Goal: Transaction & Acquisition: Obtain resource

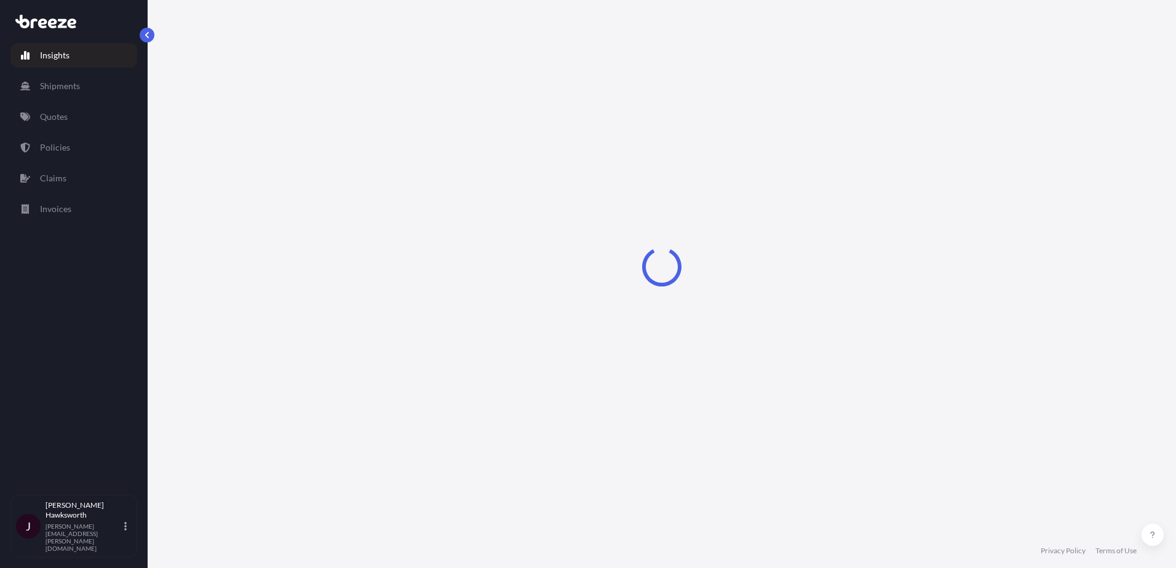
select select "2025"
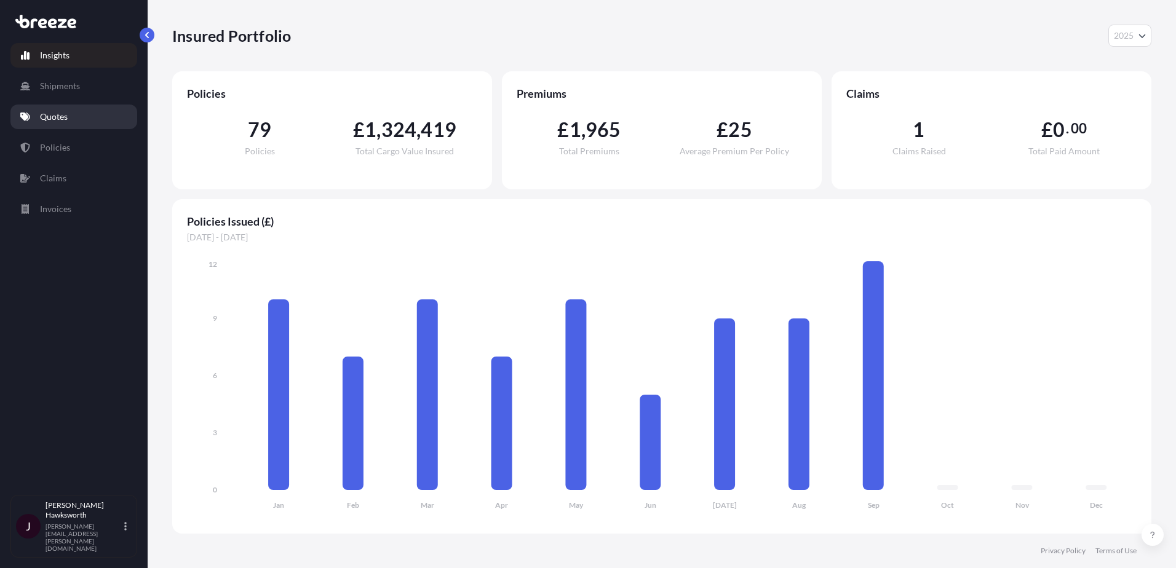
click at [63, 123] on link "Quotes" at bounding box center [73, 117] width 127 height 25
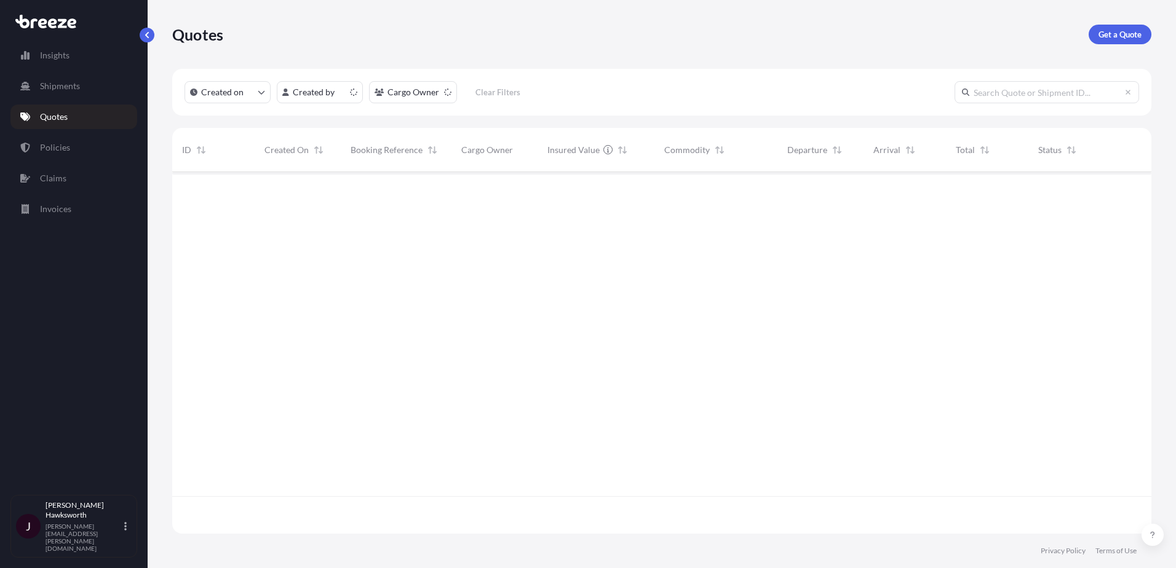
scroll to position [359, 970]
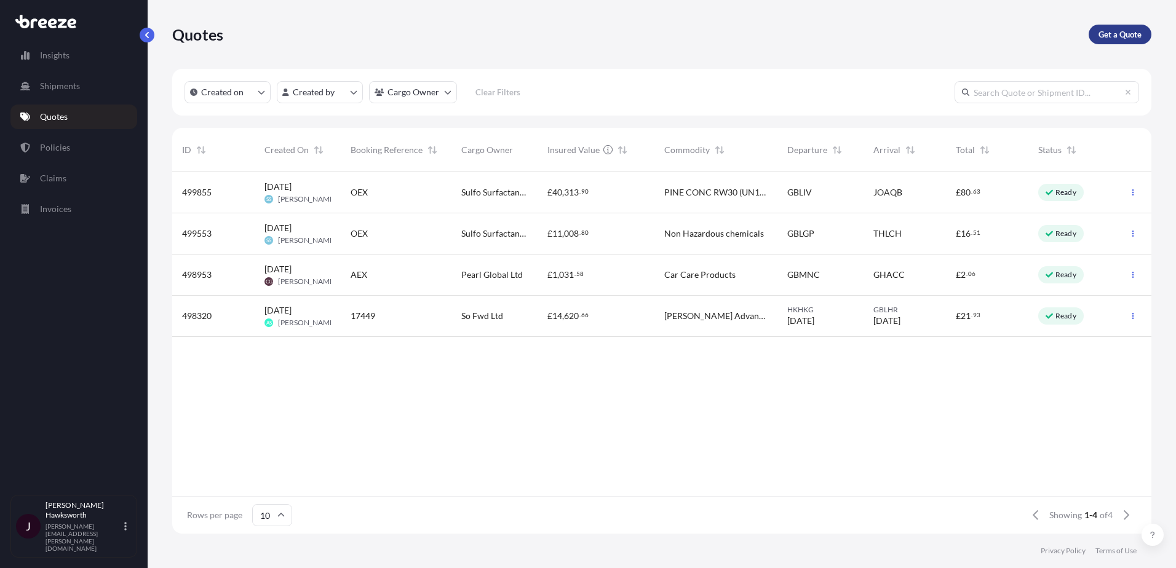
click at [1127, 33] on p "Get a Quote" at bounding box center [1119, 34] width 43 height 12
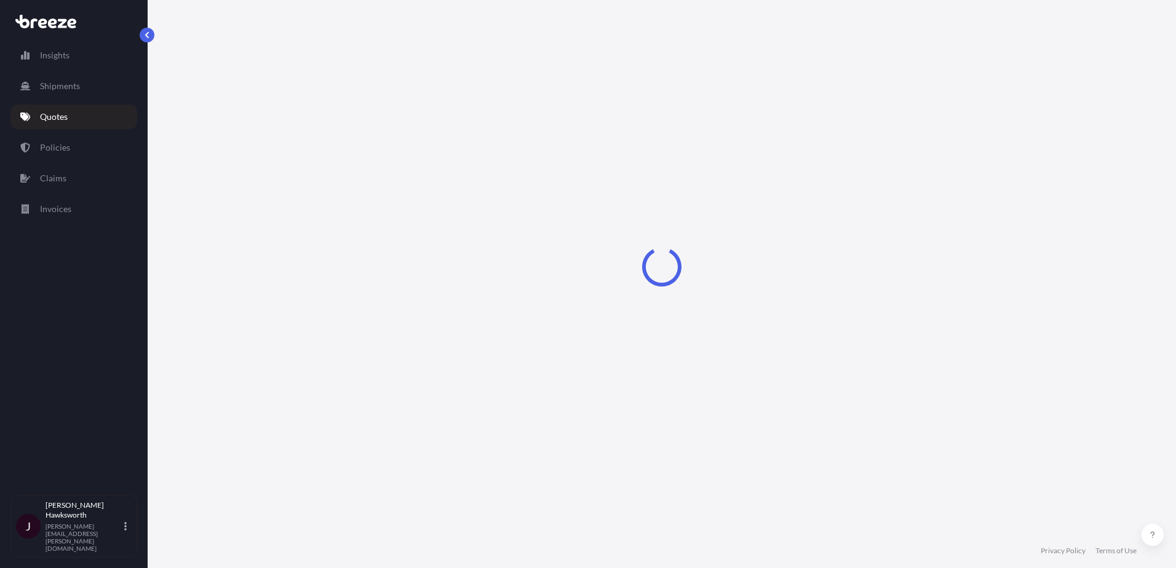
select select "Sea"
select select "1"
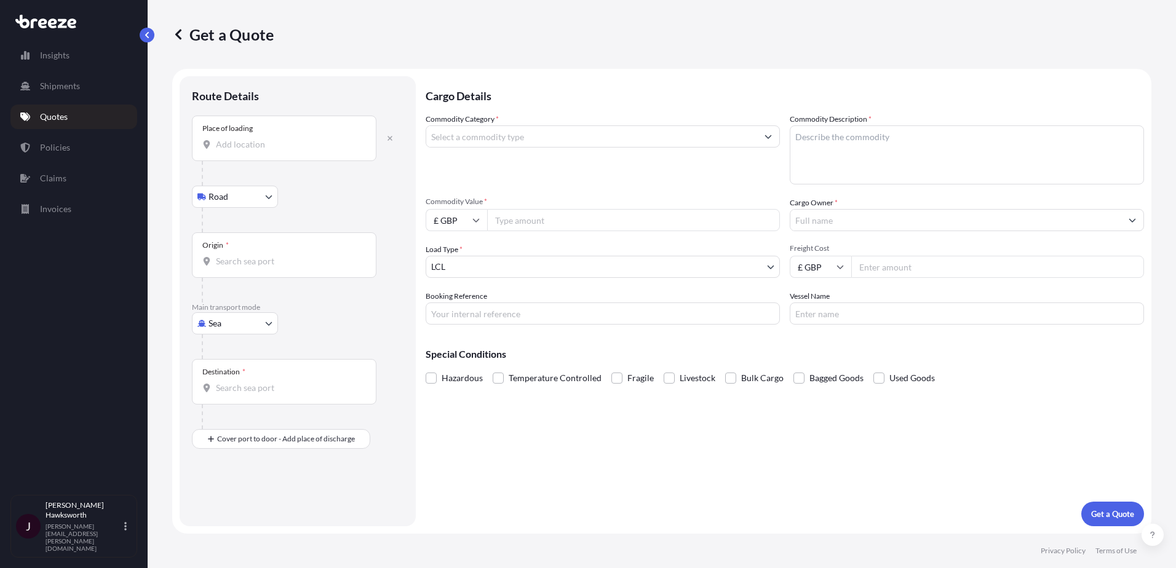
click at [317, 185] on div at bounding box center [303, 173] width 202 height 25
click at [218, 197] on body "Insights Shipments Quotes Policies Claims Invoices J [PERSON_NAME] [PERSON_NAME…" at bounding box center [588, 284] width 1176 height 568
click at [234, 319] on body "Insights Shipments Quotes Policies Claims Invoices J [PERSON_NAME] [PERSON_NAME…" at bounding box center [588, 284] width 1176 height 568
click at [228, 378] on div "Air" at bounding box center [235, 378] width 76 height 22
select select "Air"
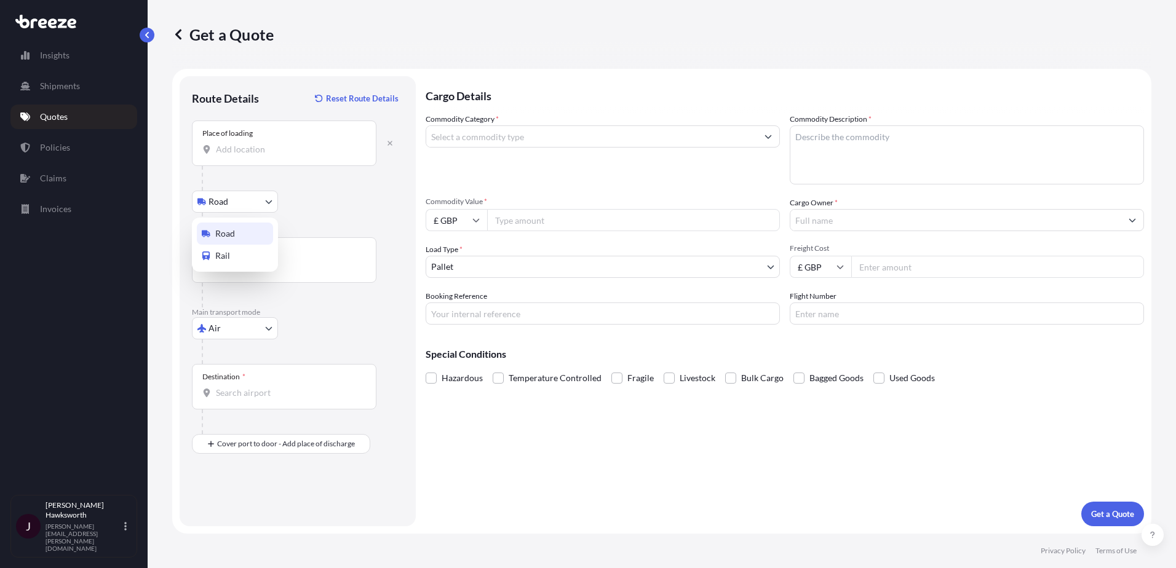
click at [232, 206] on body "Insights Shipments Quotes Policies Claims Invoices J [PERSON_NAME] [PERSON_NAME…" at bounding box center [588, 284] width 1176 height 568
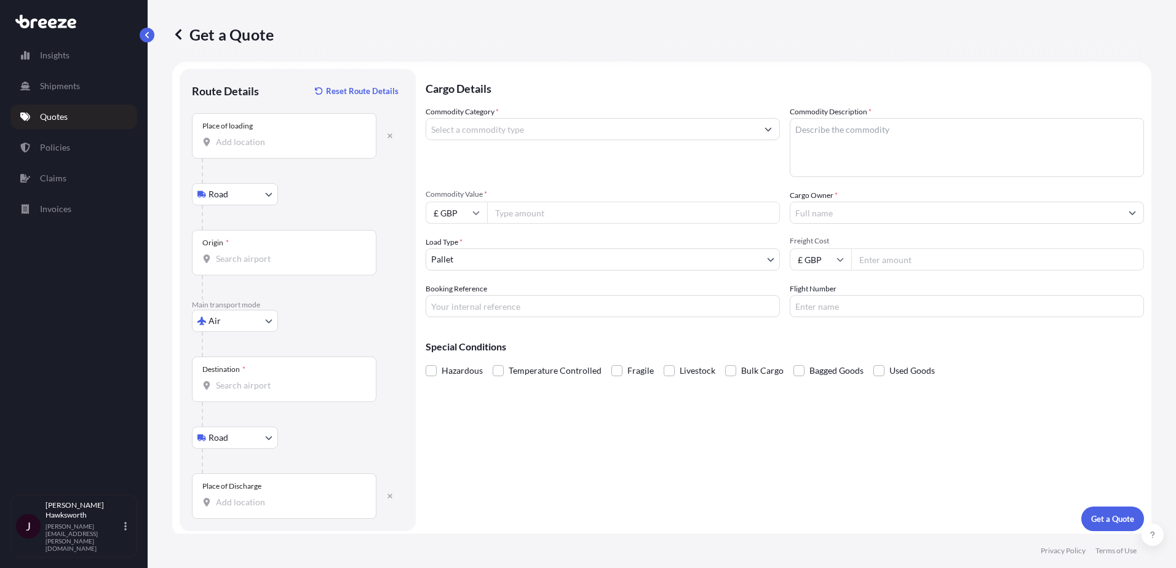
scroll to position [12, 0]
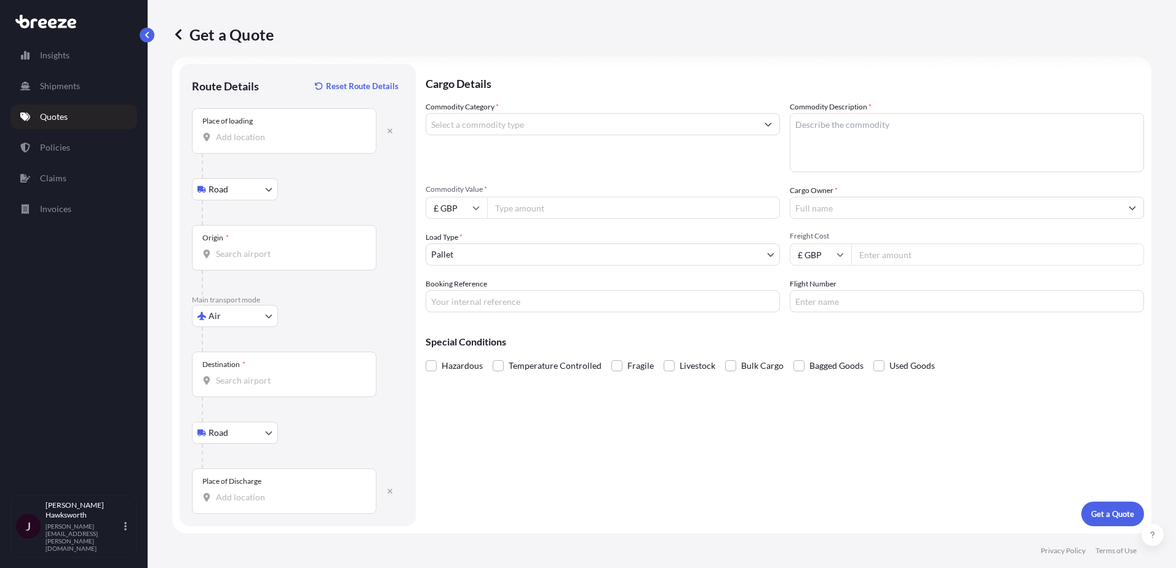
click at [261, 144] on div "Place of loading" at bounding box center [284, 131] width 185 height 46
click at [261, 143] on input "Place of loading" at bounding box center [288, 137] width 145 height 12
click at [291, 132] on div "Place of loading" at bounding box center [284, 131] width 185 height 46
click at [292, 139] on input "Place of loading" at bounding box center [288, 137] width 145 height 12
click at [255, 138] on input "Place of loading" at bounding box center [288, 137] width 145 height 12
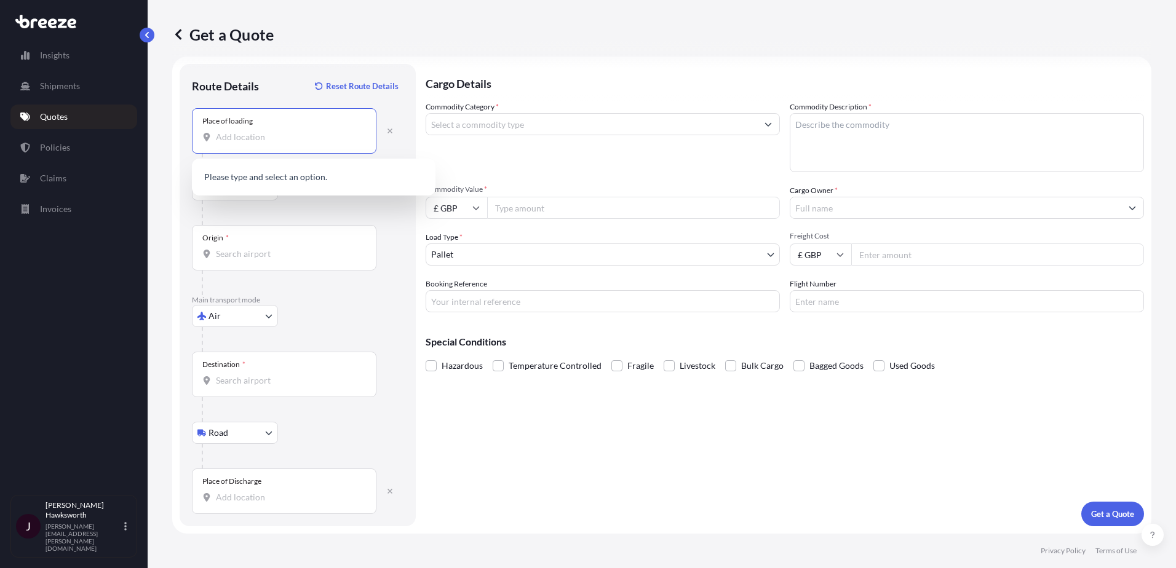
paste input "518129"
click at [287, 177] on span "[GEOGRAPHIC_DATA], [GEOGRAPHIC_DATA], 518129" at bounding box center [330, 181] width 192 height 25
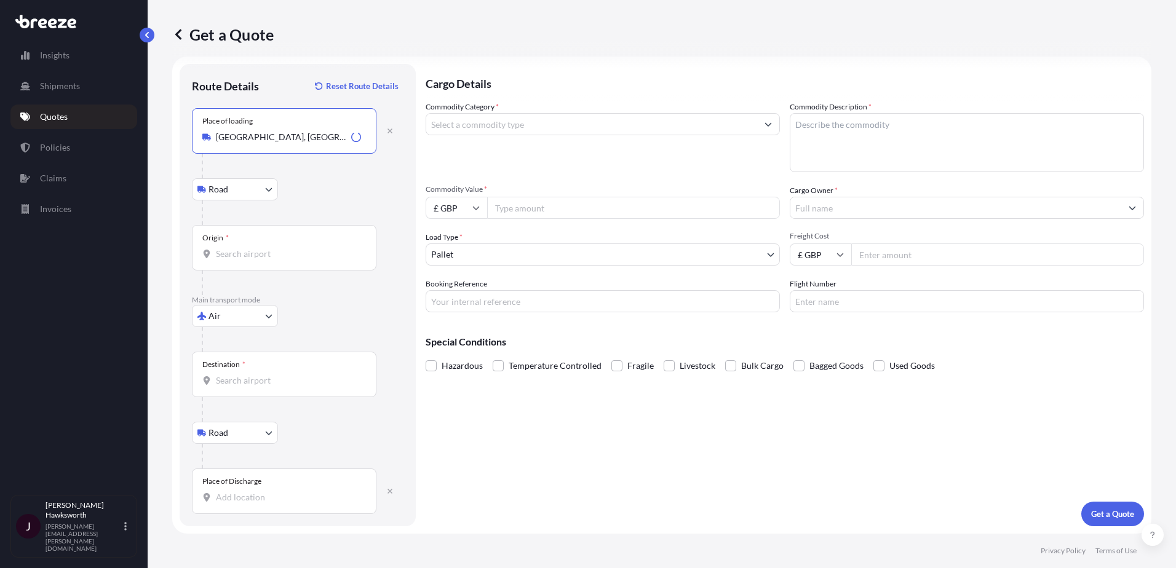
type input "[GEOGRAPHIC_DATA], [GEOGRAPHIC_DATA], 518129"
click at [242, 247] on div "Origin *" at bounding box center [284, 248] width 185 height 46
click at [242, 248] on input "Origin *" at bounding box center [288, 254] width 145 height 12
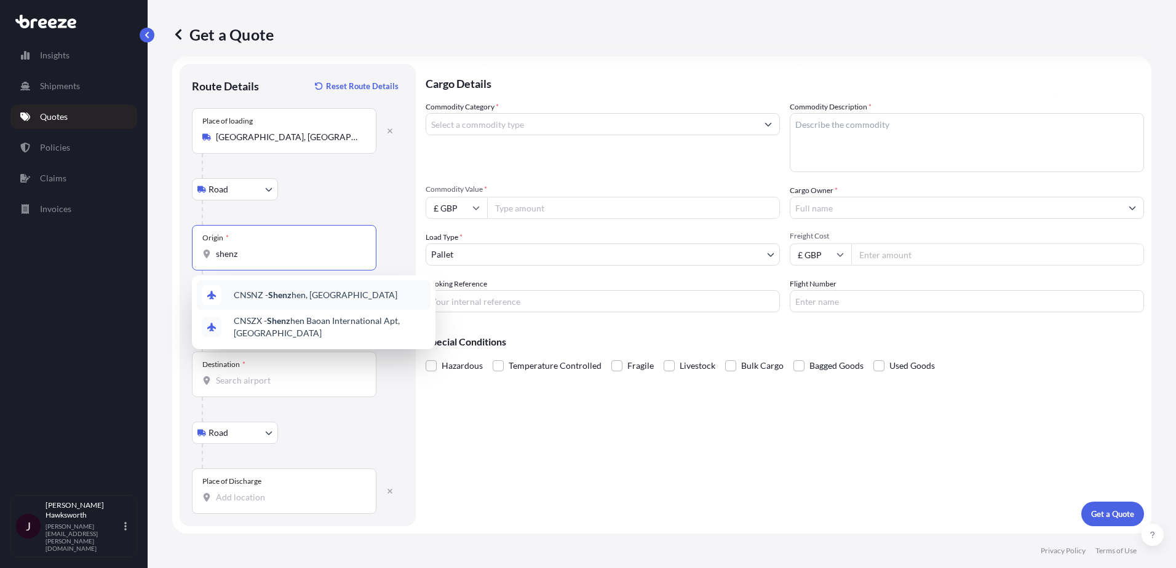
click at [348, 296] on div "CNSNZ - Shenz hen, [GEOGRAPHIC_DATA]" at bounding box center [314, 295] width 234 height 30
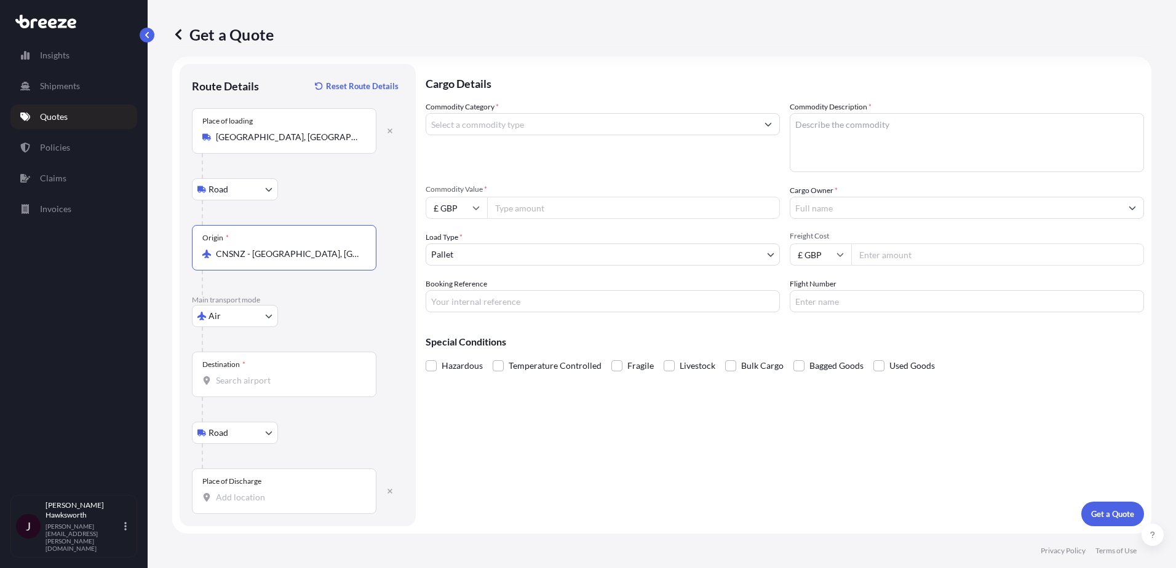
type input "CNSNZ - [GEOGRAPHIC_DATA], [GEOGRAPHIC_DATA]"
click at [248, 387] on div "Destination *" at bounding box center [284, 375] width 185 height 46
click at [248, 387] on input "Destination *" at bounding box center [288, 381] width 145 height 12
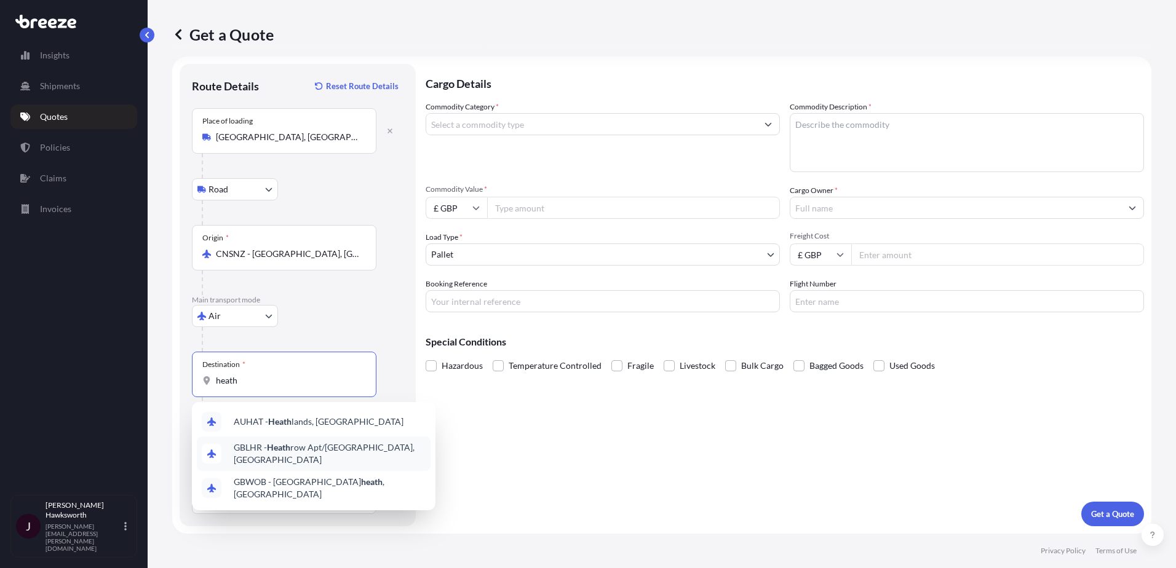
click at [361, 445] on span "GBLHR - Heath row Apt/[GEOGRAPHIC_DATA], [GEOGRAPHIC_DATA]" at bounding box center [330, 454] width 192 height 25
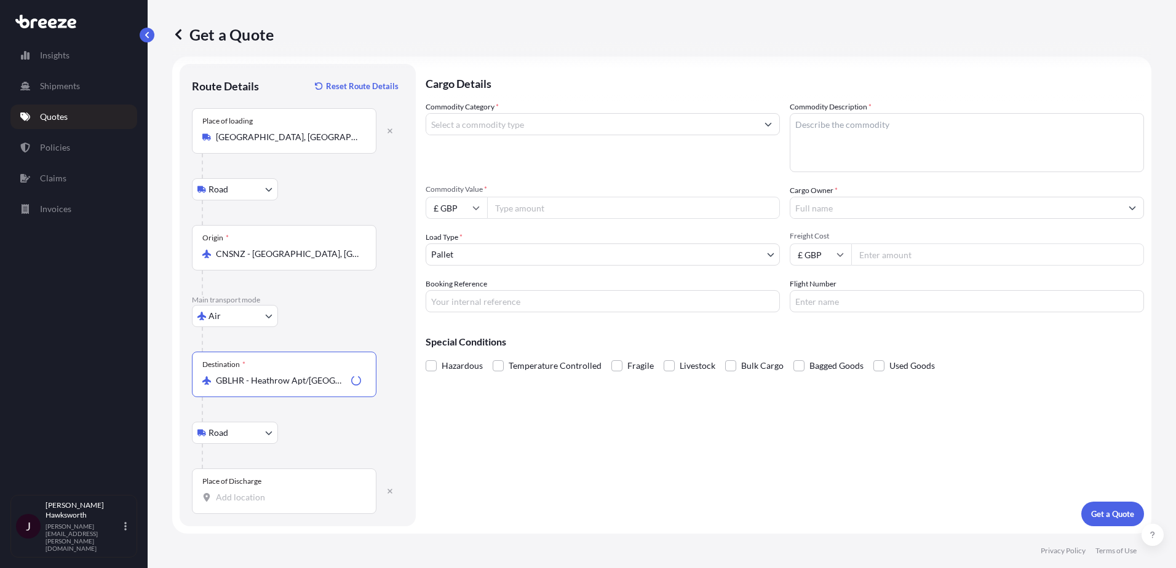
type input "GBLHR - Heathrow Apt/[GEOGRAPHIC_DATA], [GEOGRAPHIC_DATA]"
click at [270, 501] on input "Place of Discharge" at bounding box center [288, 497] width 145 height 12
click at [303, 529] on div "[STREET_ADDRESS]" at bounding box center [314, 541] width 234 height 34
type input "[STREET_ADDRESS]"
click at [477, 124] on input "Commodity Category *" at bounding box center [591, 124] width 331 height 22
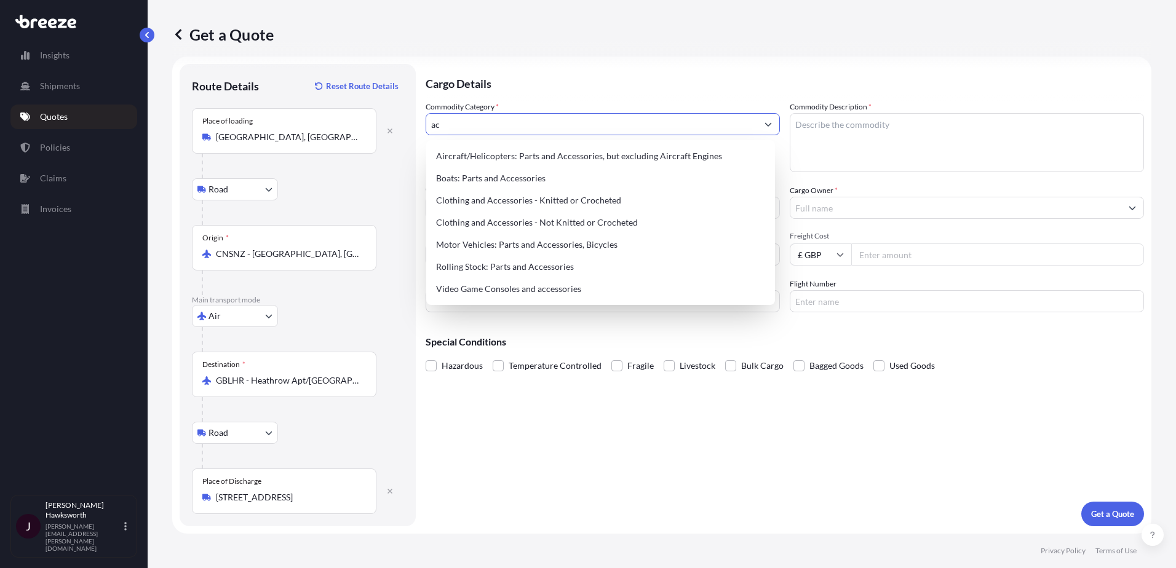
type input "a"
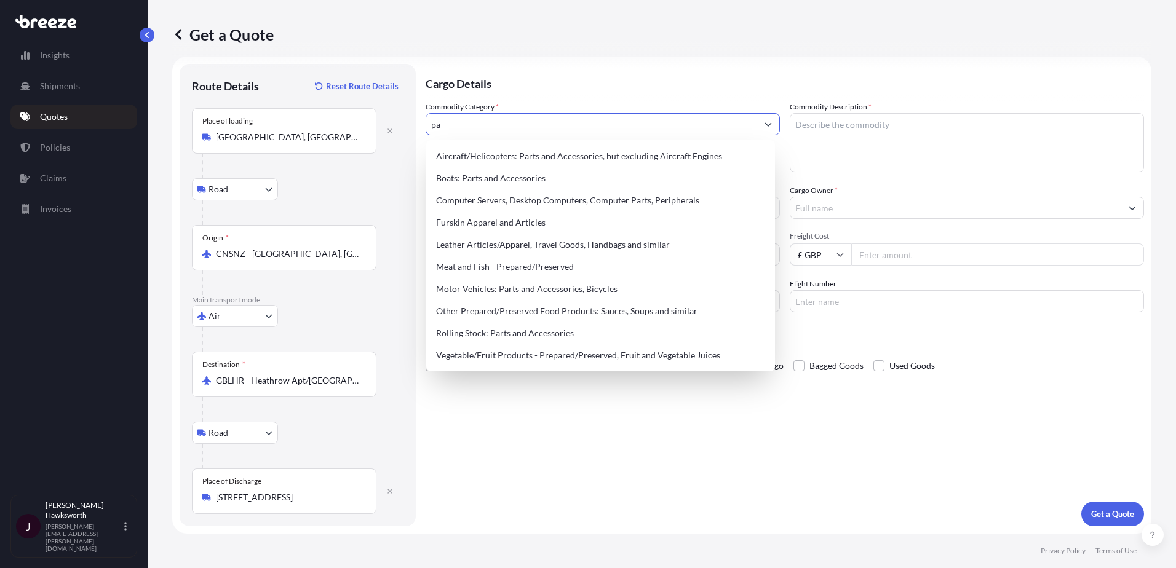
type input "p"
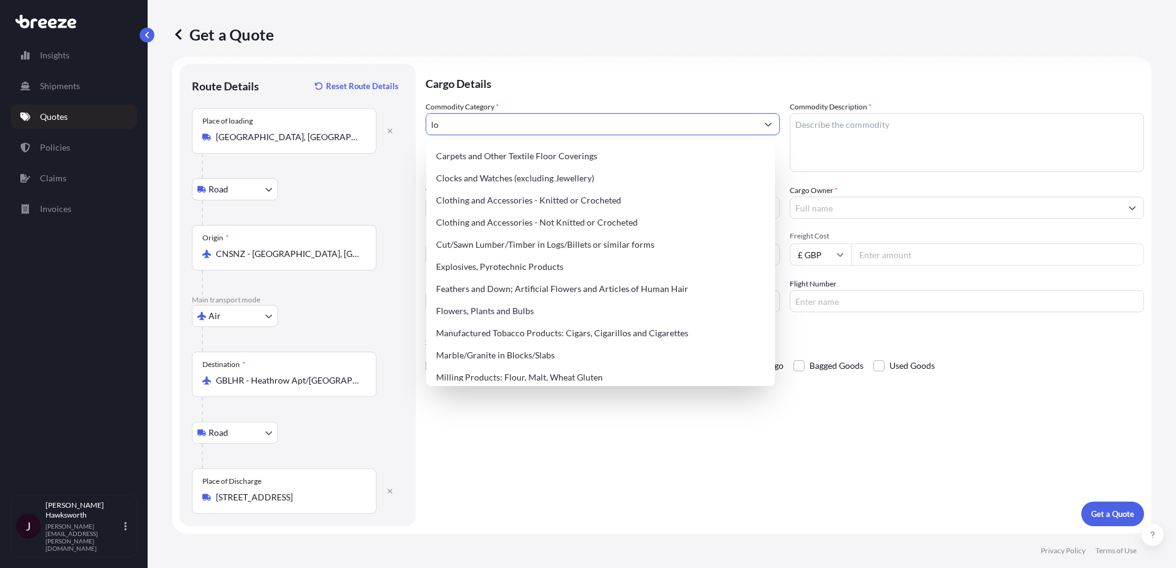
type input "l"
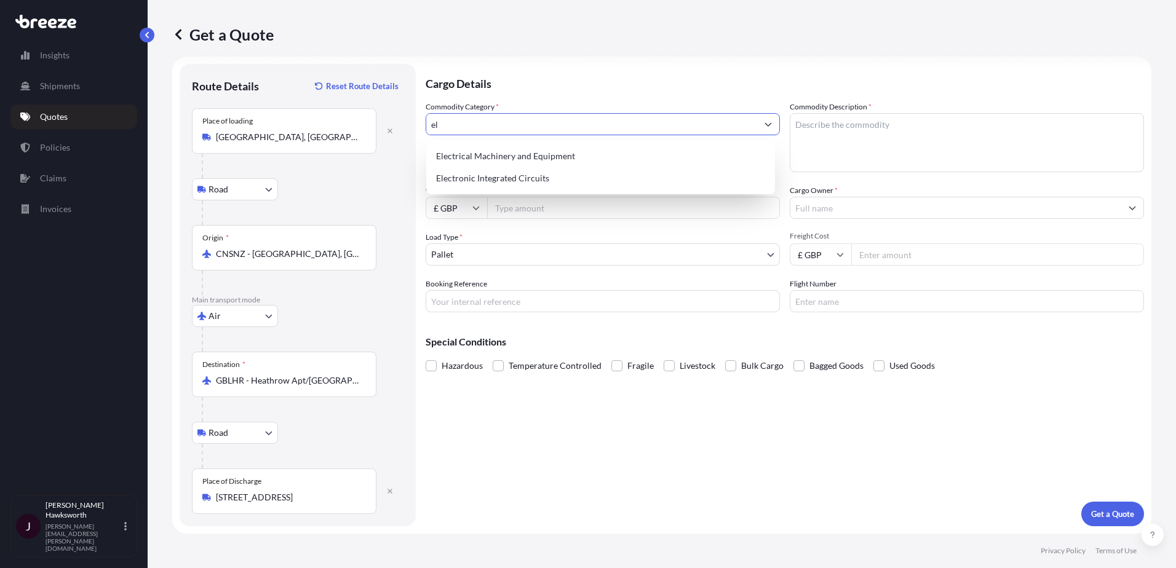
type input "e"
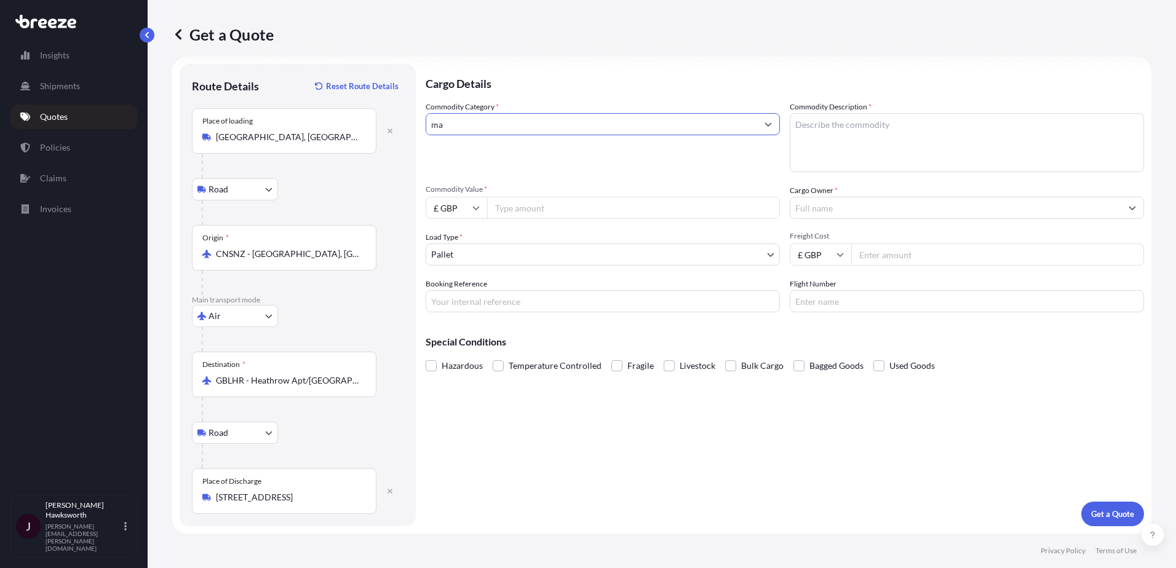
type input "m"
drag, startPoint x: 491, startPoint y: 127, endPoint x: 352, endPoint y: 121, distance: 139.8
click at [352, 121] on form "Route Details Reset Route Details Place of loading [GEOGRAPHIC_DATA] Rail Origi…" at bounding box center [661, 295] width 979 height 477
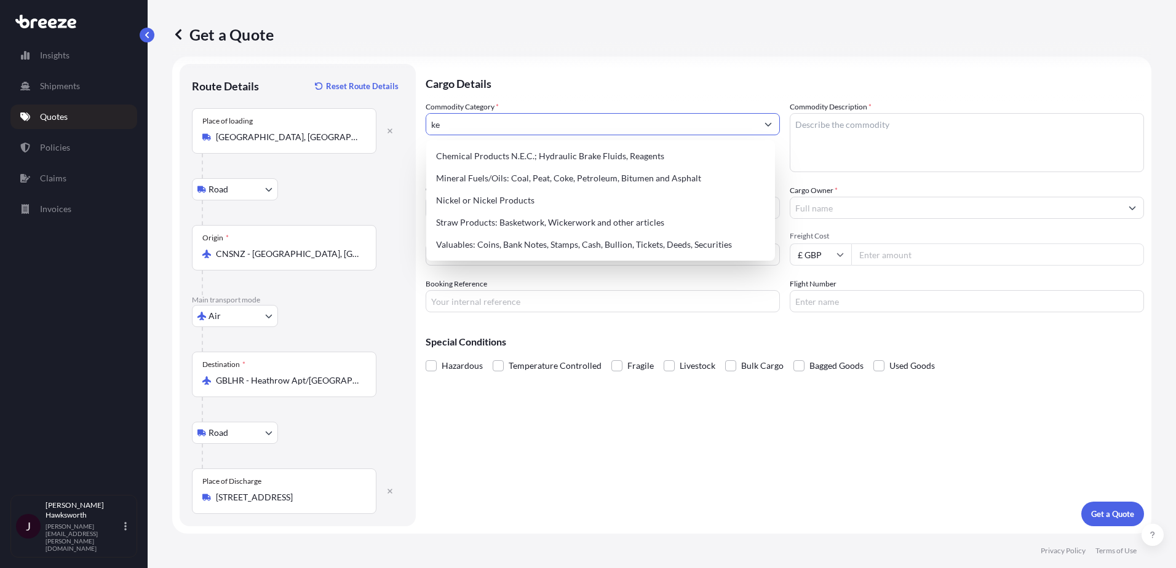
type input "k"
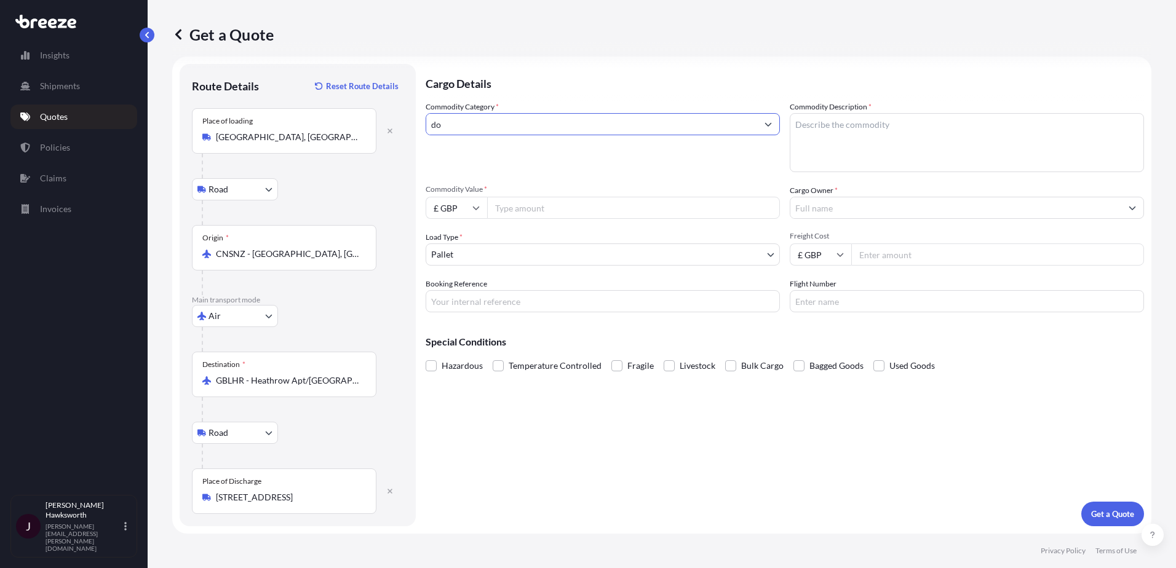
type input "d"
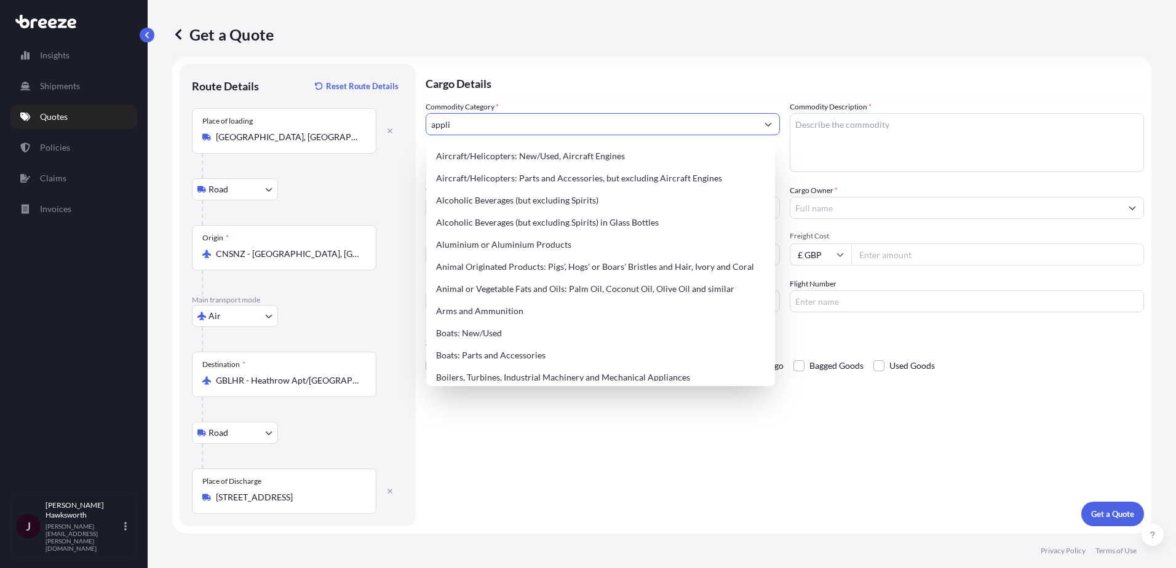
drag, startPoint x: 533, startPoint y: 121, endPoint x: 384, endPoint y: 107, distance: 149.5
click at [384, 107] on form "Route Details Reset Route Details Place of loading [GEOGRAPHIC_DATA] Rail Origi…" at bounding box center [661, 295] width 979 height 477
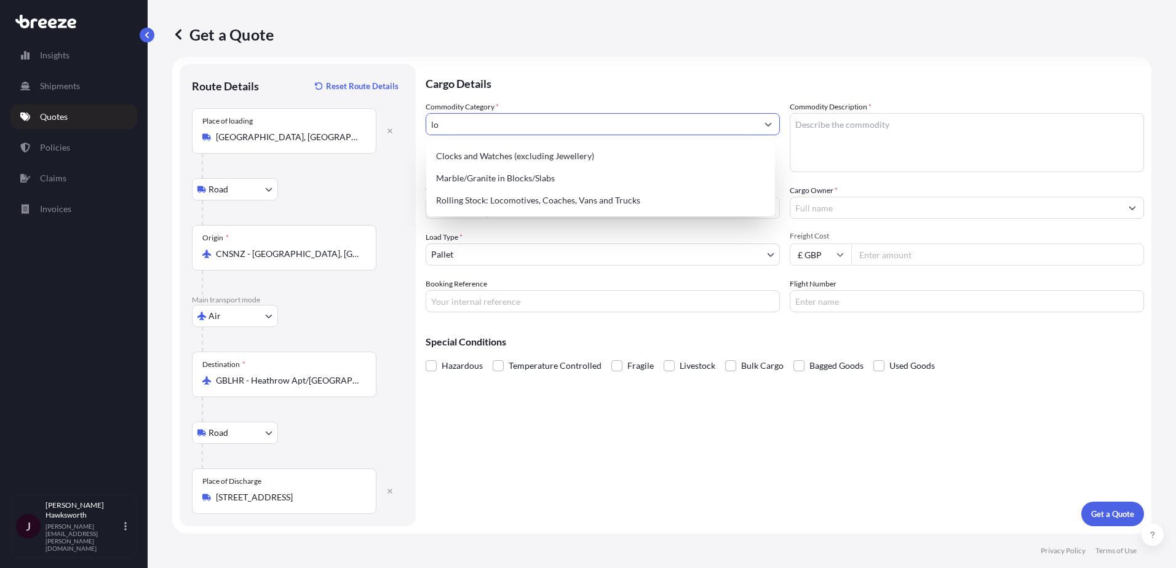
type input "l"
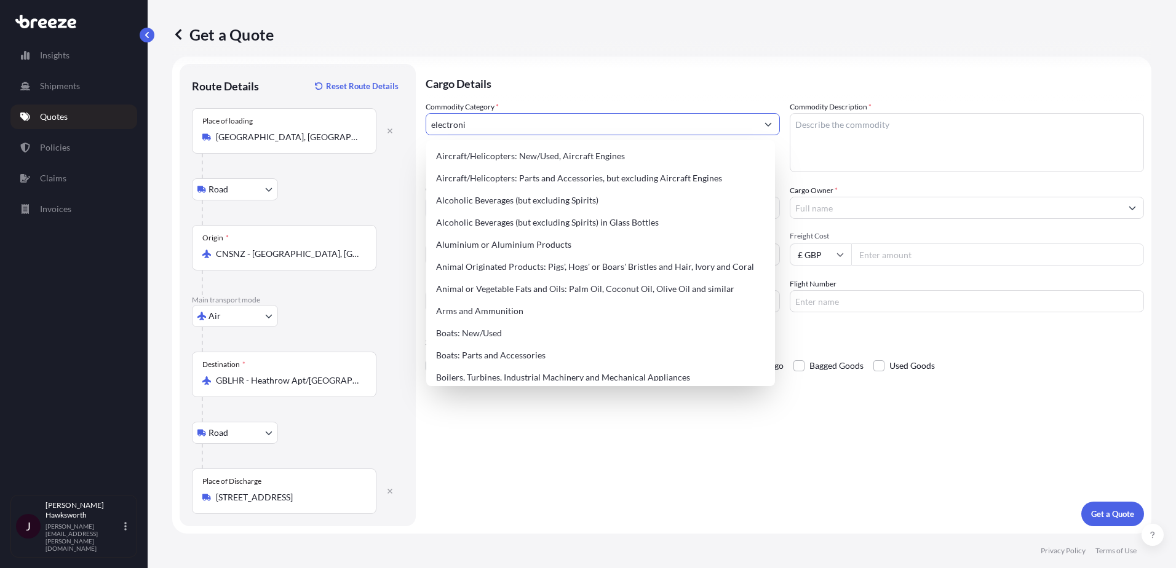
drag, startPoint x: 492, startPoint y: 124, endPoint x: 409, endPoint y: 116, distance: 83.4
click at [409, 116] on form "Route Details Reset Route Details Place of loading [GEOGRAPHIC_DATA] Rail Origi…" at bounding box center [661, 295] width 979 height 477
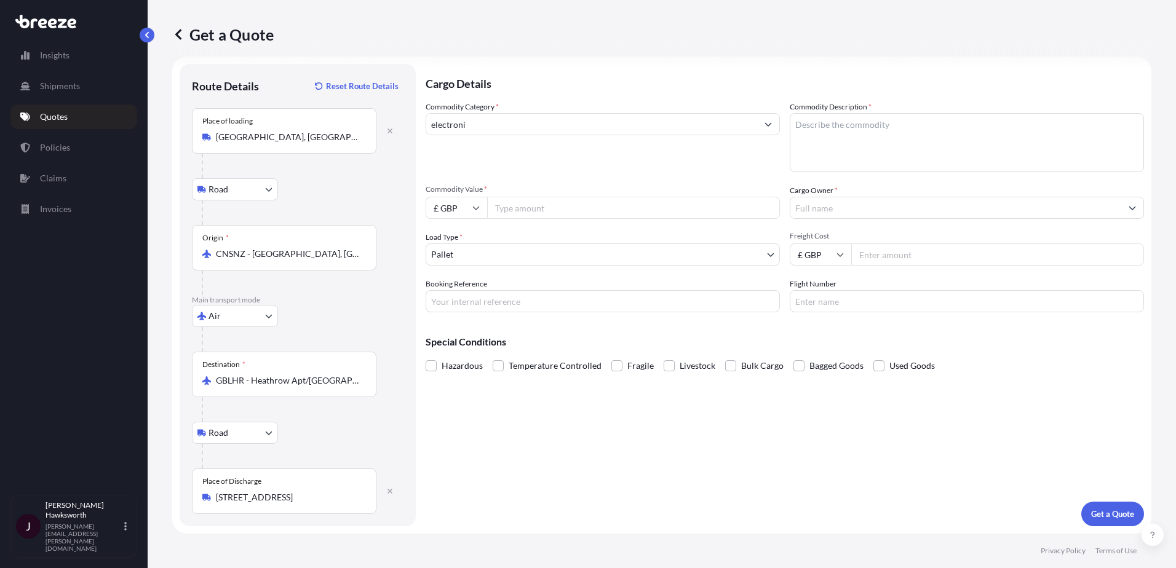
click at [505, 131] on input "electroni" at bounding box center [591, 124] width 331 height 22
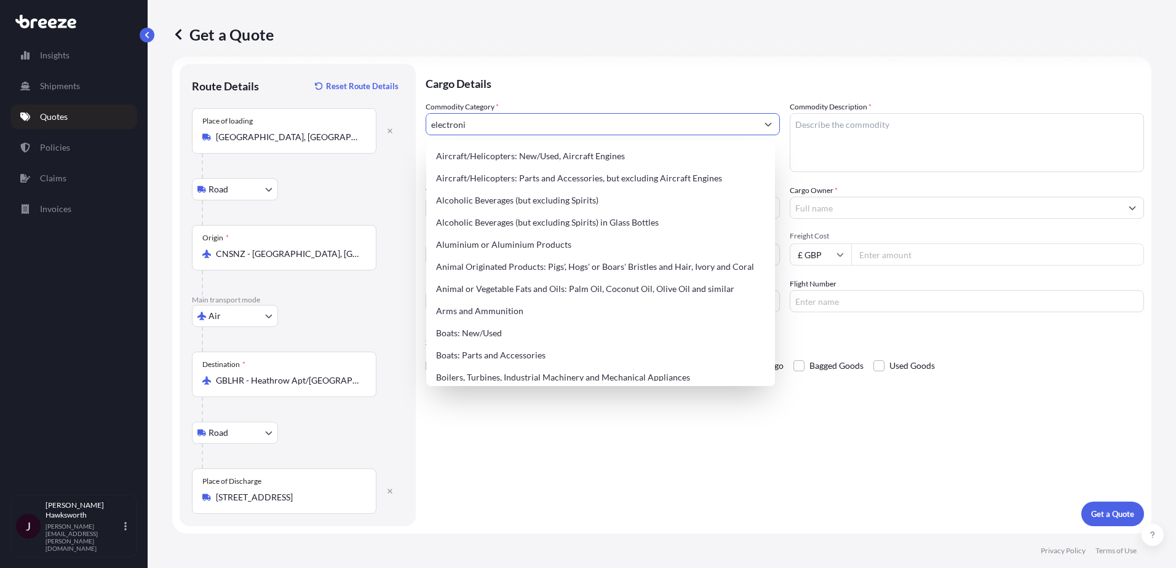
drag, startPoint x: 464, startPoint y: 124, endPoint x: 416, endPoint y: 125, distance: 48.6
click at [421, 124] on form "Route Details Reset Route Details Place of loading [GEOGRAPHIC_DATA] Rail Origi…" at bounding box center [661, 295] width 979 height 477
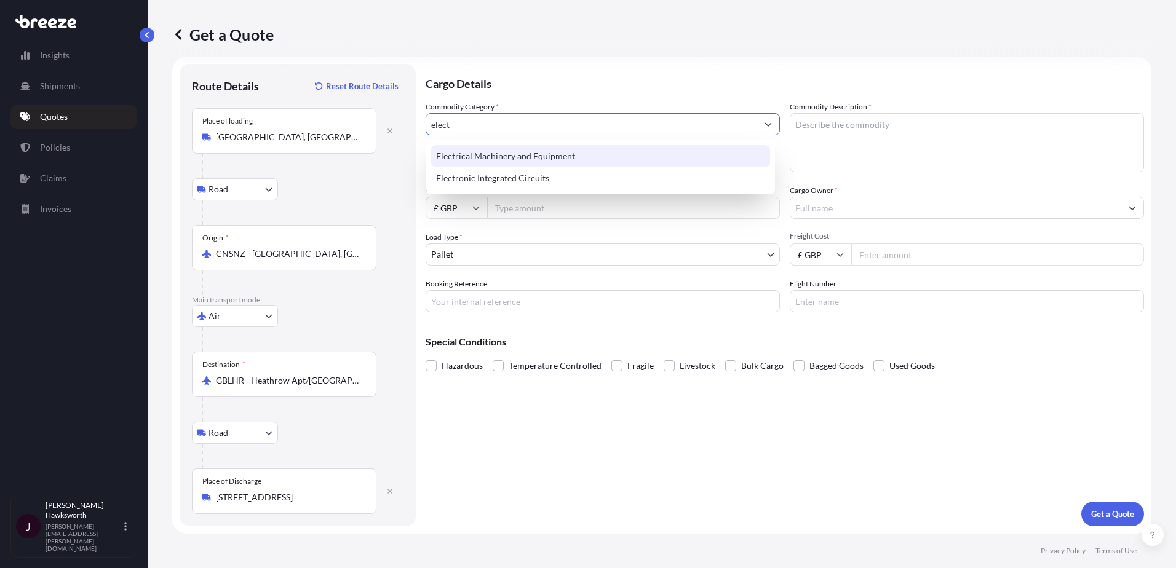
click at [467, 156] on div "Electrical Machinery and Equipment" at bounding box center [600, 156] width 339 height 22
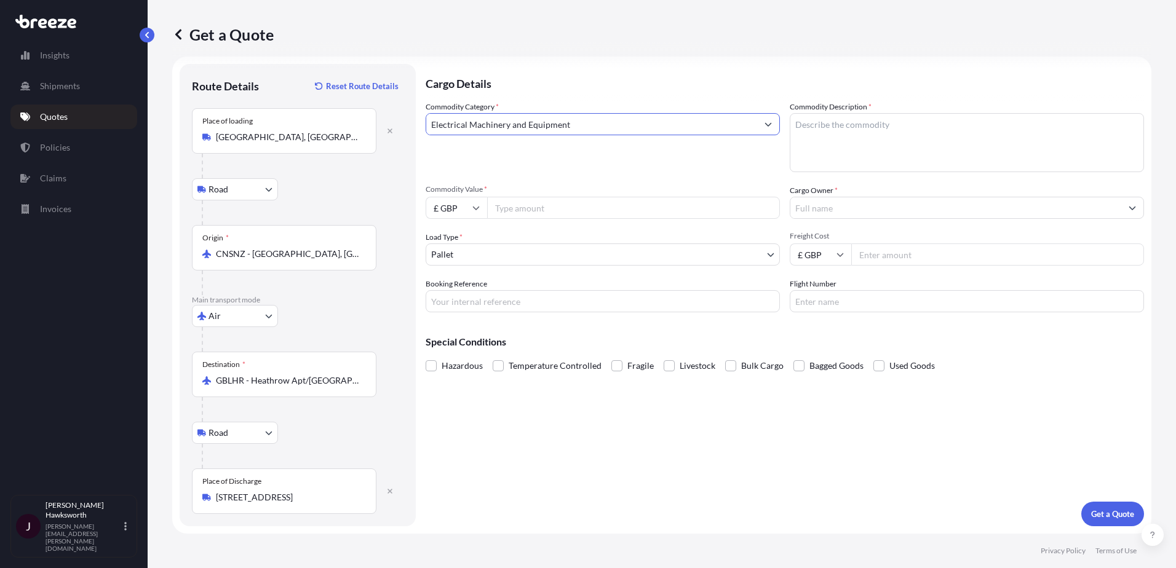
drag, startPoint x: 574, startPoint y: 122, endPoint x: 402, endPoint y: 119, distance: 172.2
click at [402, 119] on form "Route Details Reset Route Details Place of loading [GEOGRAPHIC_DATA] Rail Origi…" at bounding box center [661, 295] width 979 height 477
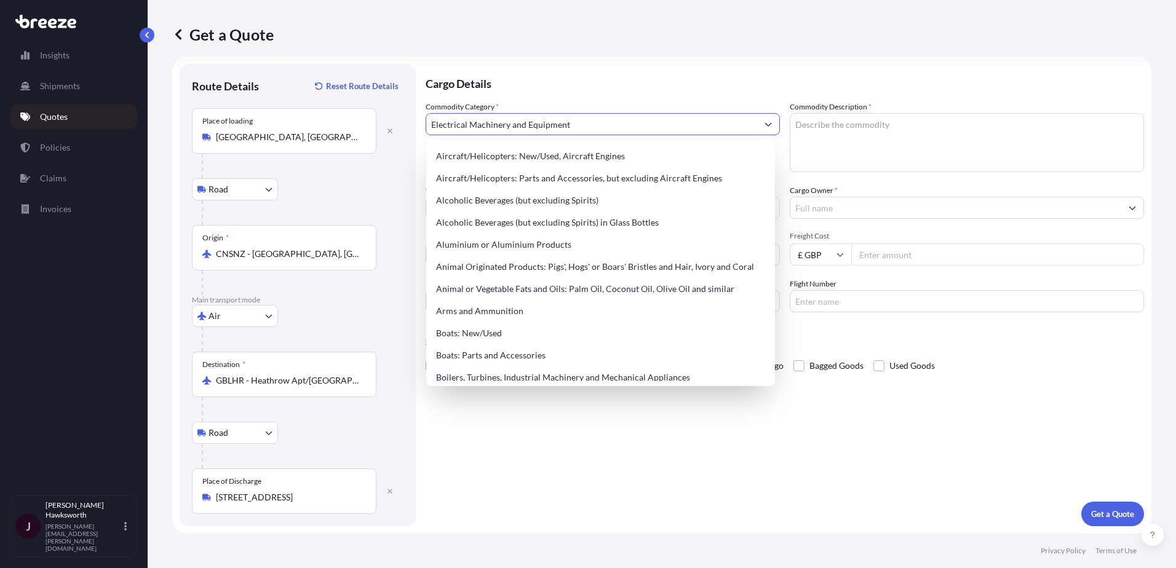
type input "Aircraft/Helicopters: New/Used, Aircraft Engines"
click at [848, 129] on textarea "Commodity Description *" at bounding box center [967, 142] width 354 height 59
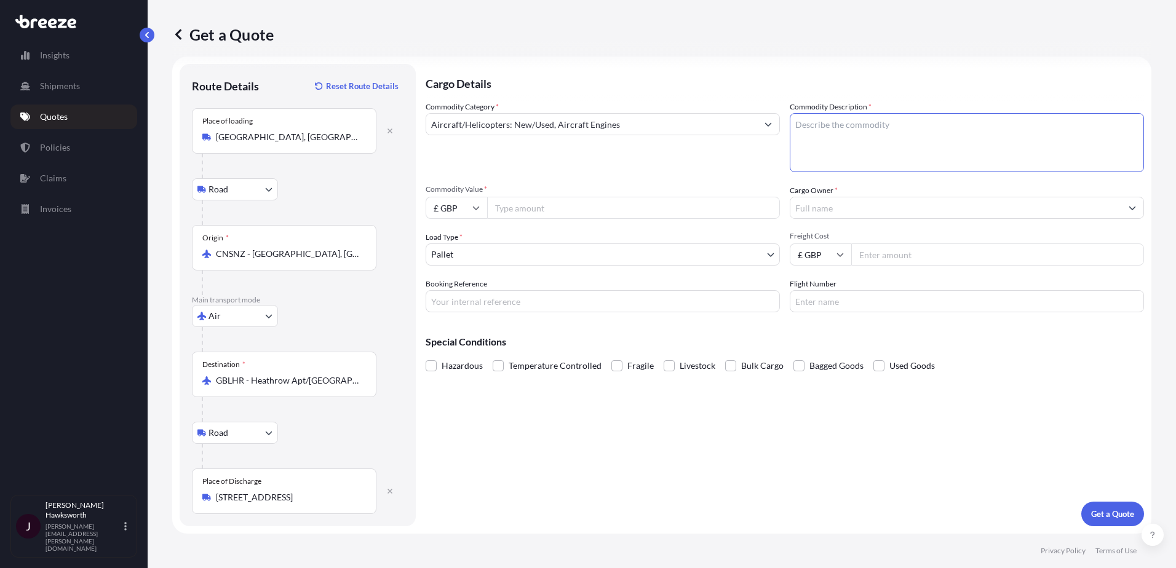
paste textarea "Electrical machinery and equipment – electronic security devices (access contro…"
type textarea "Electrical machinery and equipment – electronic security devices (access contro…"
click at [715, 153] on div "Commodity Category * Aircraft/Helicopters: New/Used, Aircraft Engines" at bounding box center [603, 136] width 354 height 71
click at [531, 209] on input "Commodity Value *" at bounding box center [633, 208] width 293 height 22
click at [443, 204] on input "£ GBP" at bounding box center [457, 208] width 62 height 22
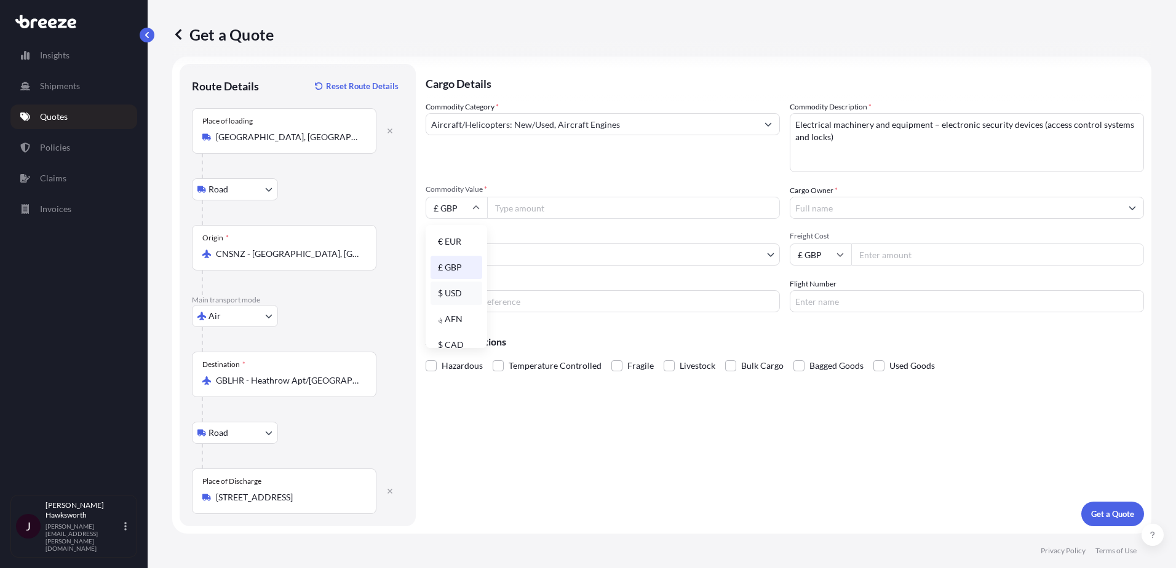
click at [455, 288] on div "$ USD" at bounding box center [457, 293] width 52 height 23
click at [526, 205] on input "Commodity Value *" at bounding box center [633, 208] width 293 height 22
click at [459, 208] on input "$ USD" at bounding box center [457, 208] width 62 height 22
click at [458, 266] on div "£ GBP" at bounding box center [457, 267] width 52 height 23
type input "£ GBP"
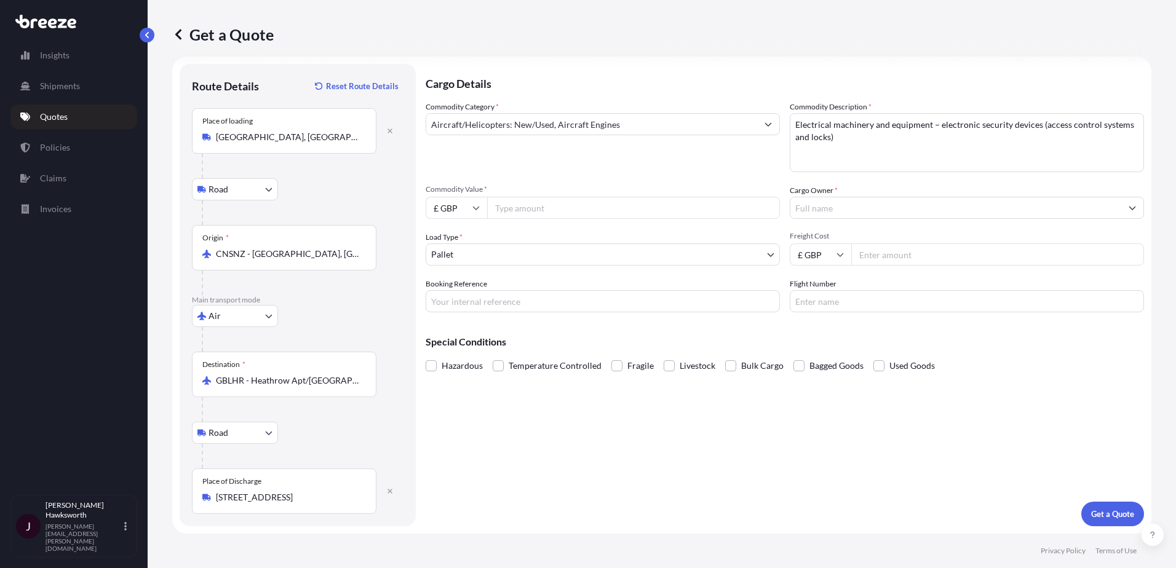
click at [528, 202] on input "Commodity Value *" at bounding box center [633, 208] width 293 height 22
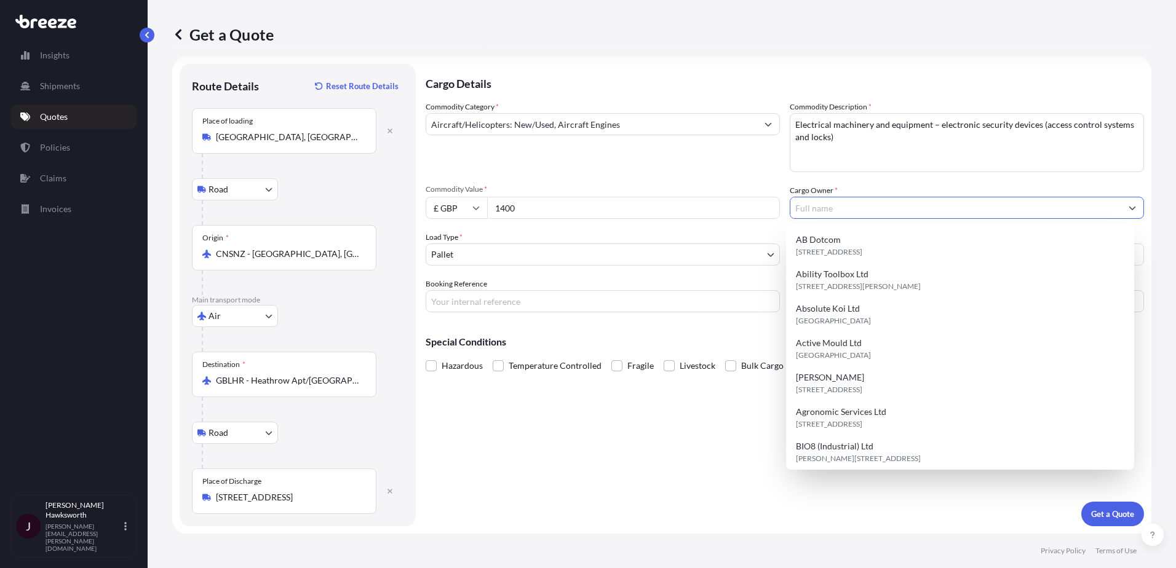
drag, startPoint x: 527, startPoint y: 210, endPoint x: 479, endPoint y: 201, distance: 49.5
click at [479, 201] on div "£ GBP 1400" at bounding box center [603, 208] width 354 height 22
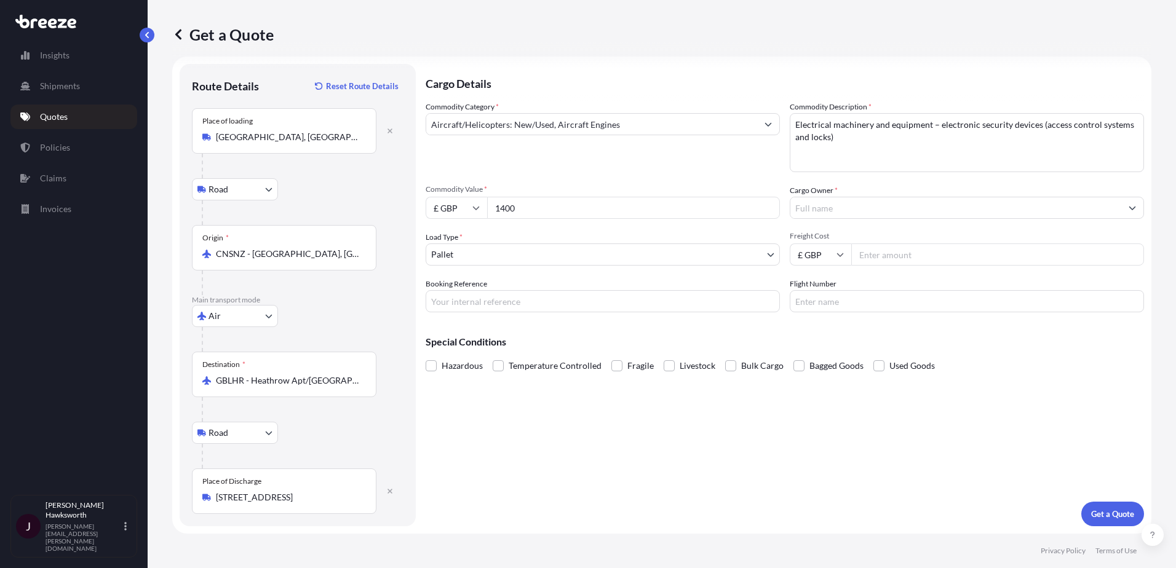
paste input "048.32"
type input "1048.32"
click at [523, 228] on div "Commodity Category * Aircraft/Helicopters: New/Used, Aircraft Engines Commodity…" at bounding box center [785, 207] width 718 height 212
click at [511, 256] on body "15 options available. Insights Shipments Quotes Policies Claims Invoices J [PER…" at bounding box center [588, 284] width 1176 height 568
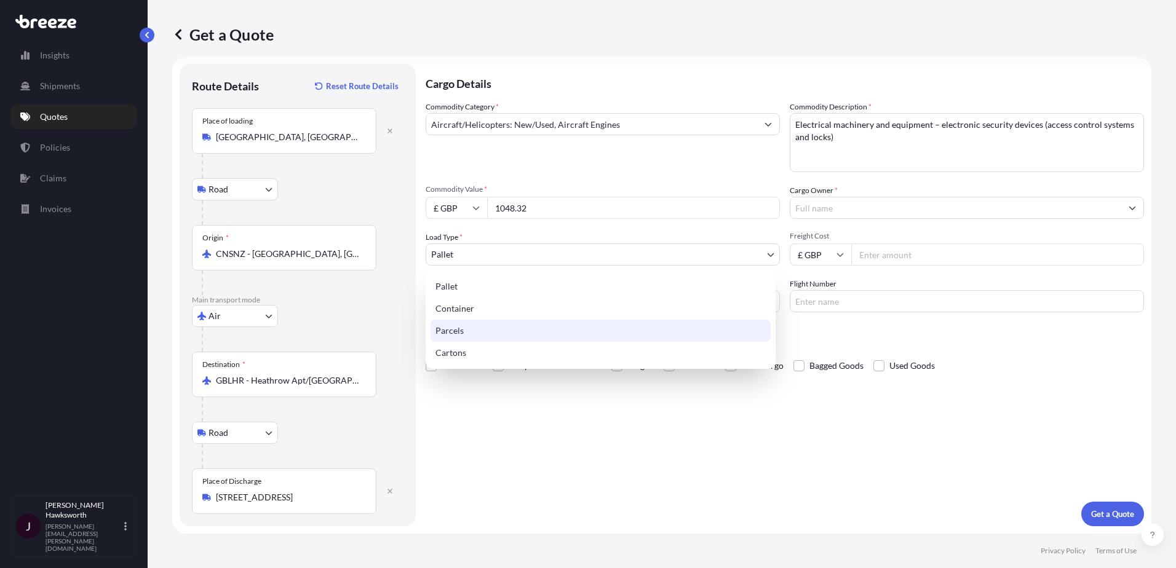
click at [491, 336] on div "Parcels" at bounding box center [601, 331] width 340 height 22
select select "3"
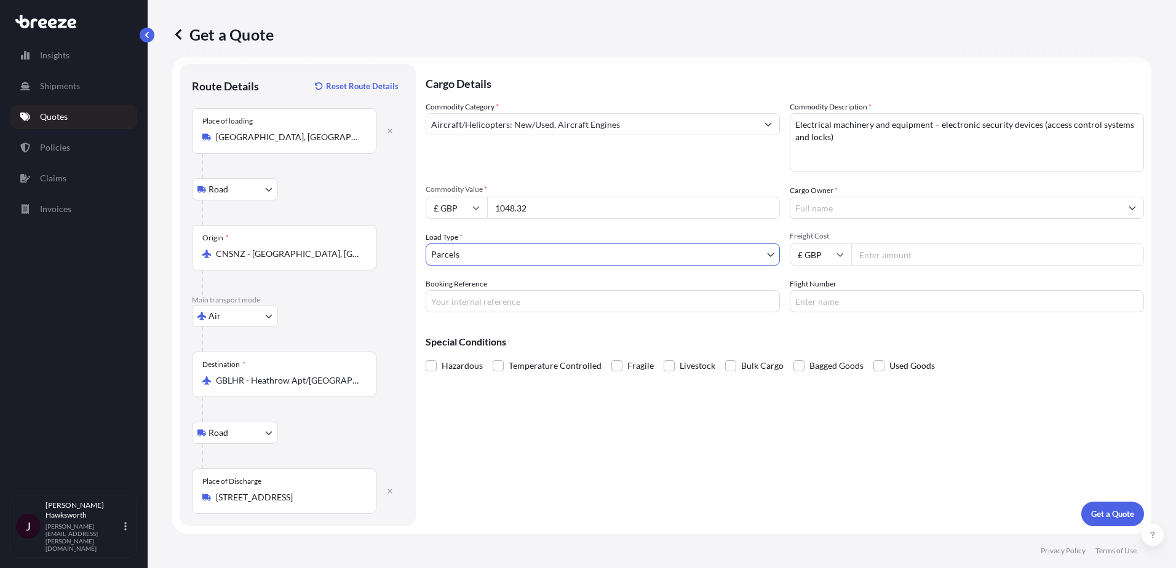
click at [496, 299] on input "Booking Reference" at bounding box center [603, 301] width 354 height 22
type input "[PERSON_NAME]"
click at [434, 379] on div "Cargo Details Commodity Category * Aircraft/Helicopters: New/Used, Aircraft Eng…" at bounding box center [785, 295] width 718 height 463
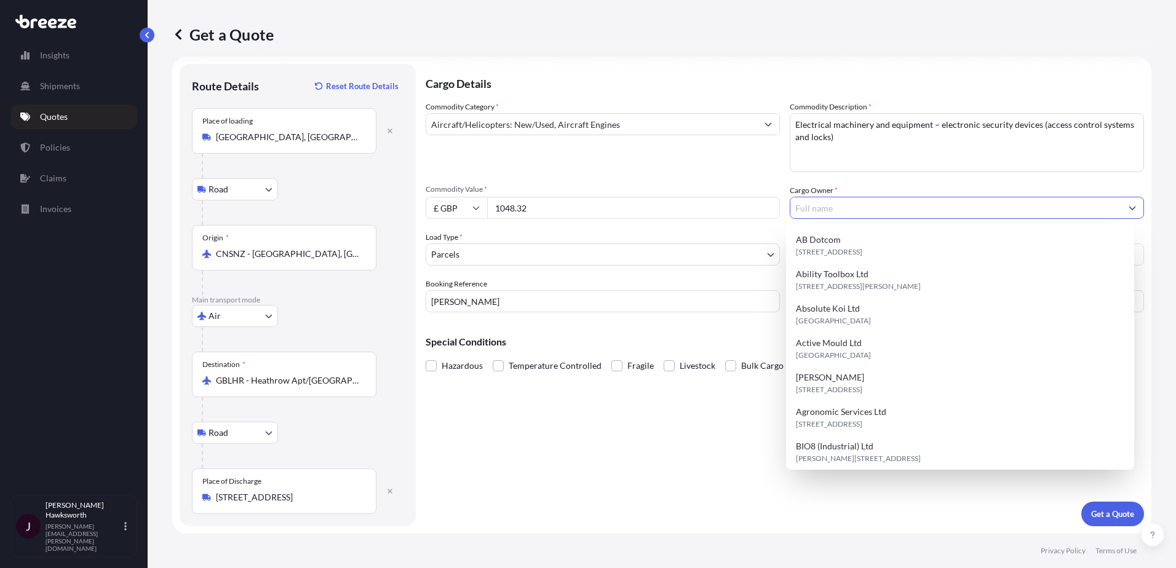
click at [820, 205] on input "Cargo Owner *" at bounding box center [955, 208] width 331 height 22
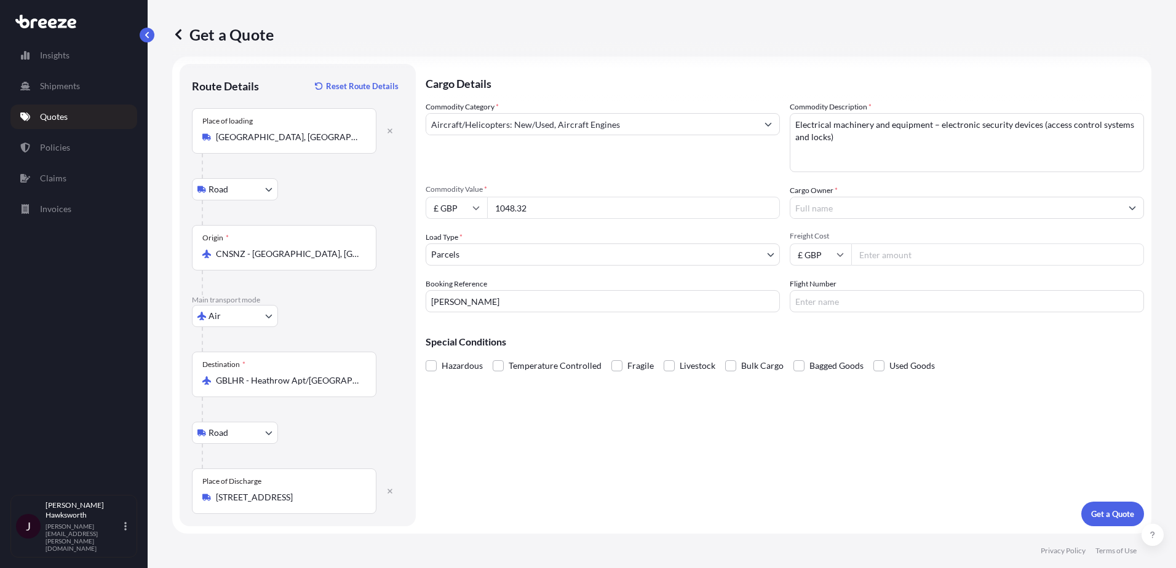
click at [890, 215] on input "Cargo Owner *" at bounding box center [955, 208] width 331 height 22
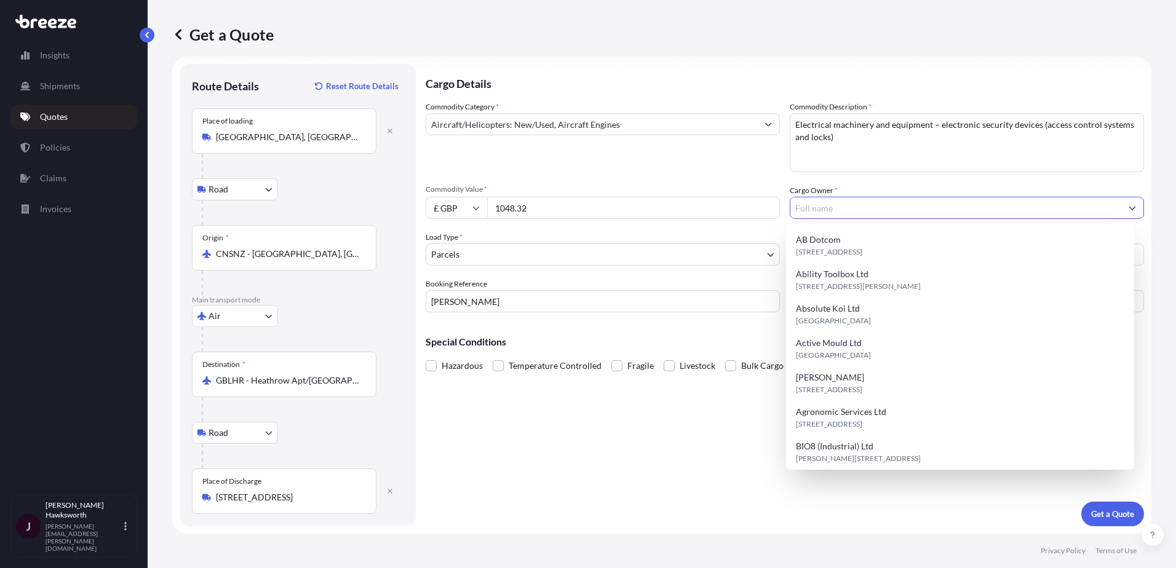
paste input "C-Prox Ltd (Inc Quantek)"
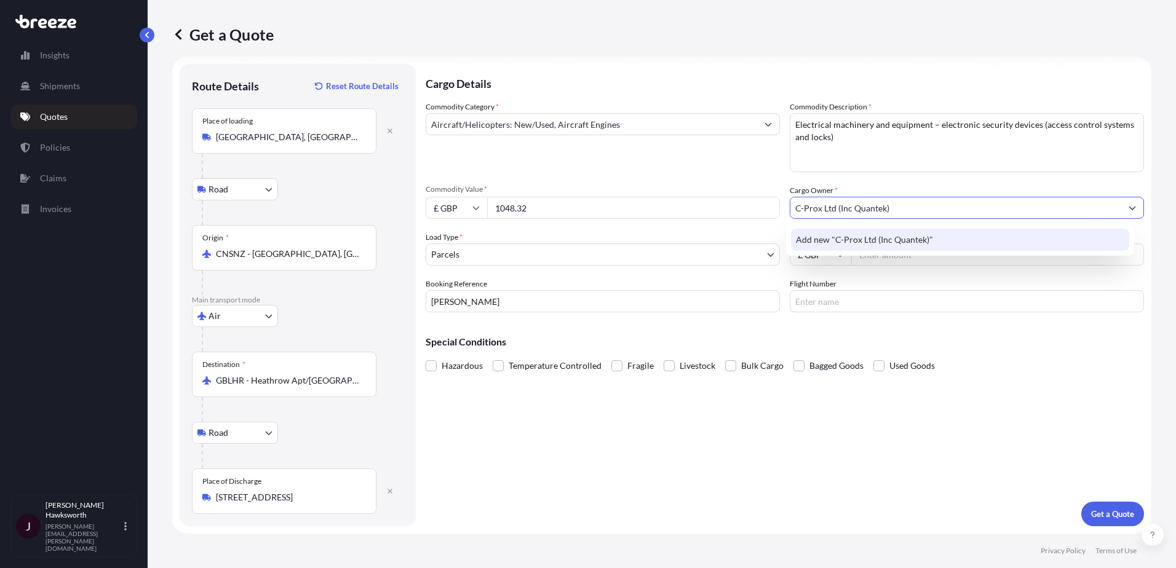
click at [894, 235] on span "Add new "C-Prox Ltd (Inc Quantek)"" at bounding box center [864, 240] width 137 height 12
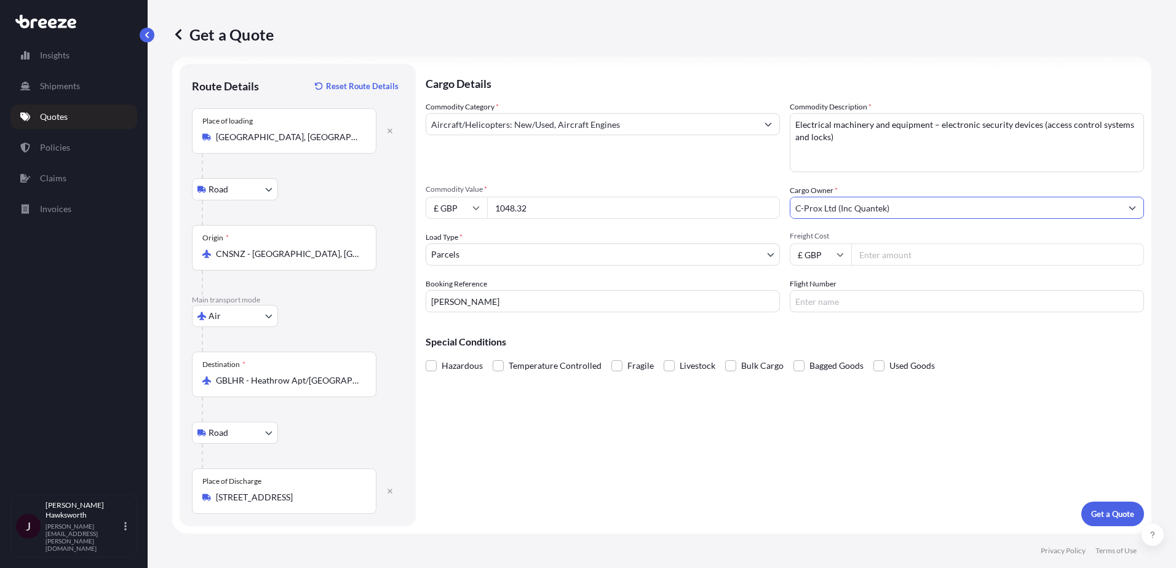
type input "C-Prox Ltd (Inc Quantek)"
click at [889, 250] on input "Freight Cost" at bounding box center [997, 255] width 293 height 22
click at [881, 254] on input "Freight Cost" at bounding box center [997, 255] width 293 height 22
type input "8"
type input "855.46"
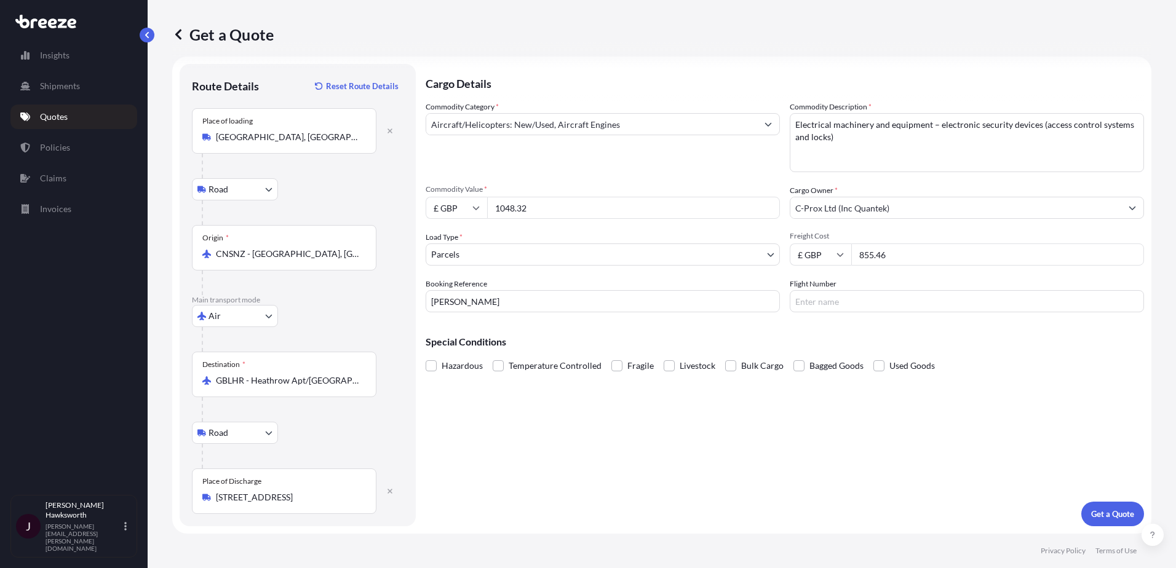
click at [812, 320] on div "Cargo Details Commodity Category * Aircraft/Helicopters: New/Used, Aircraft Eng…" at bounding box center [785, 295] width 718 height 463
click at [1102, 508] on p "Get a Quote" at bounding box center [1112, 514] width 43 height 12
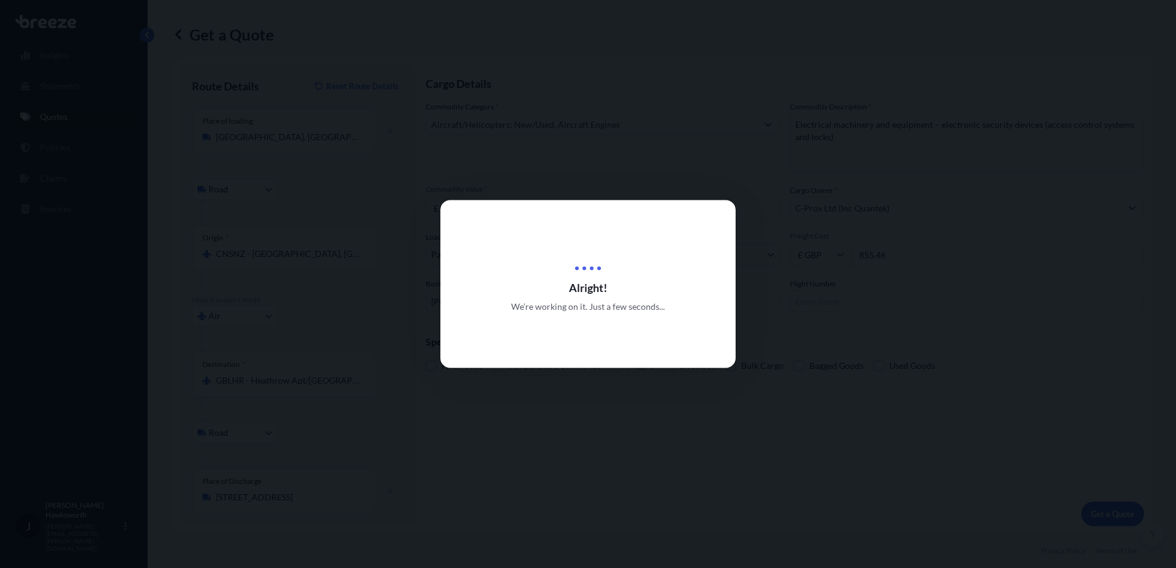
click at [798, 387] on div at bounding box center [588, 284] width 1176 height 568
select select "Road"
select select "Air"
select select "Road"
select select "3"
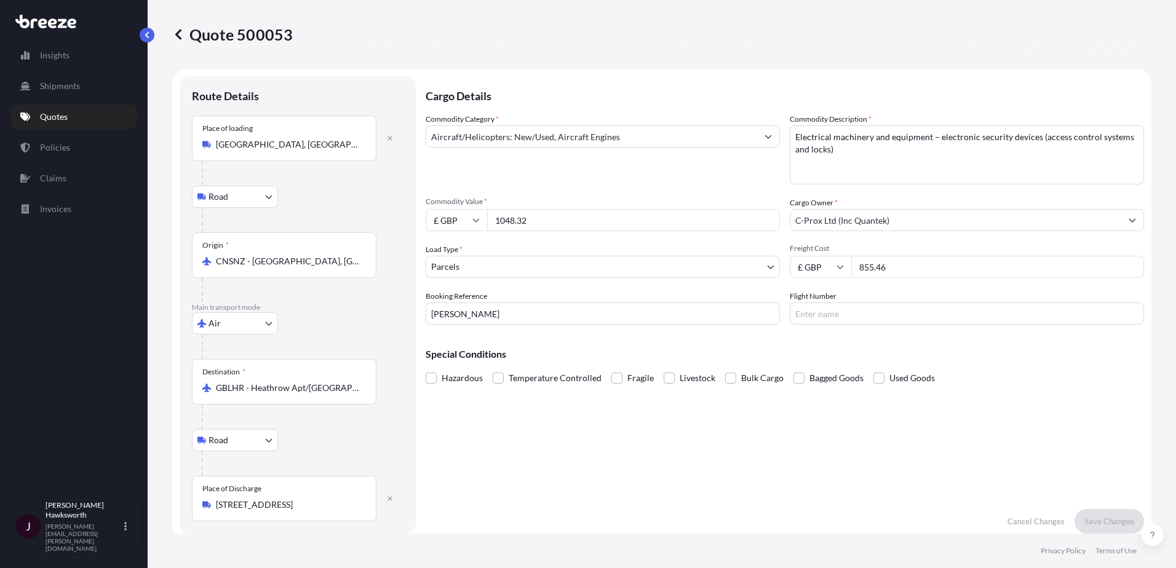
click at [635, 140] on input "Aircraft/Helicopters: New/Used, Aircraft Engines" at bounding box center [591, 136] width 331 height 22
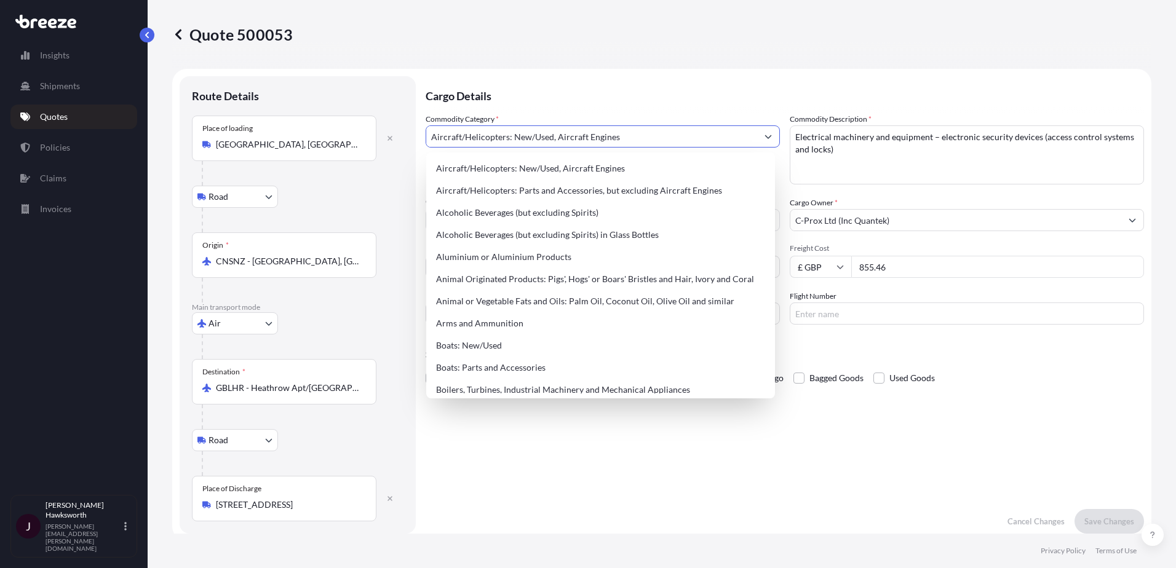
drag, startPoint x: 654, startPoint y: 138, endPoint x: 369, endPoint y: 135, distance: 284.8
click at [369, 135] on form "Route Details Place of loading [GEOGRAPHIC_DATA] Road Road Rail Origin * CNSNZ …" at bounding box center [661, 305] width 979 height 472
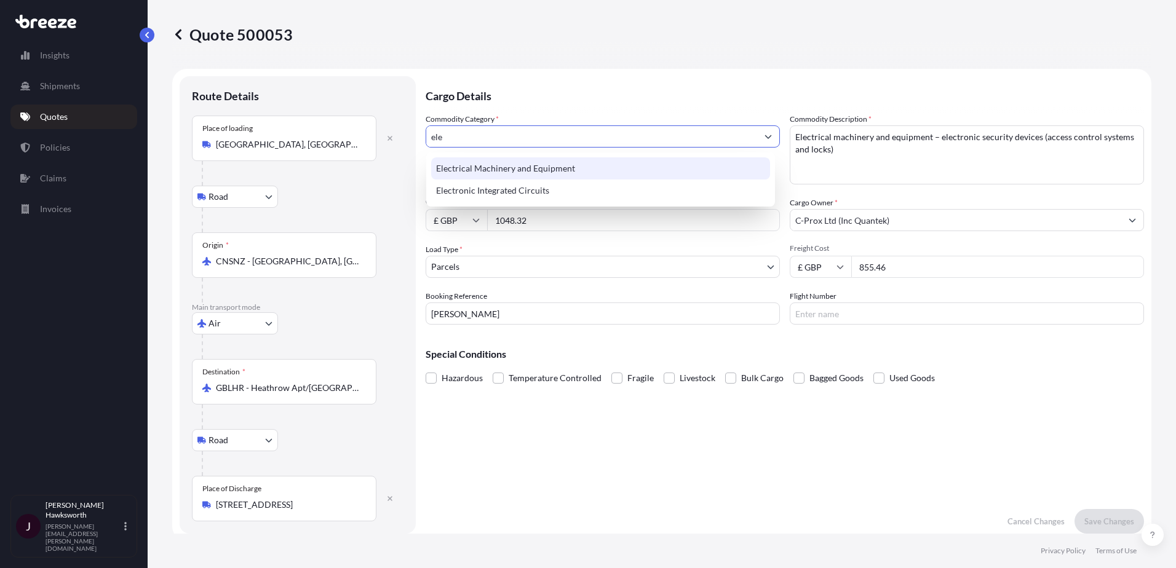
click at [501, 161] on div "Electrical Machinery and Equipment" at bounding box center [600, 168] width 339 height 22
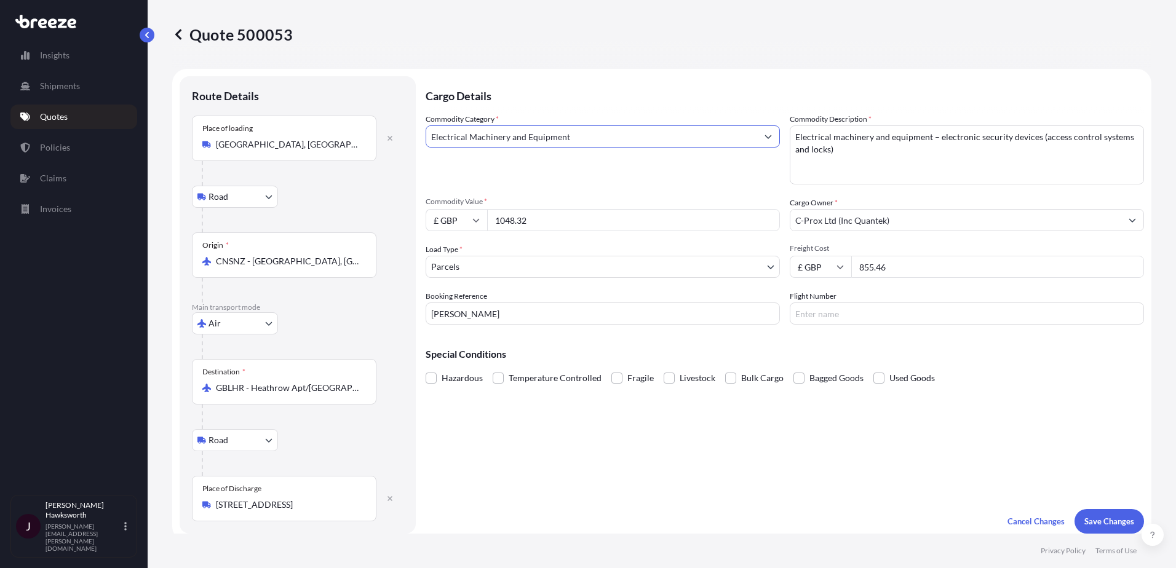
type input "Electrical Machinery and Equipment"
drag, startPoint x: 938, startPoint y: 136, endPoint x: 782, endPoint y: 149, distance: 156.1
click at [782, 149] on div "Commodity Category * Electrical Machinery and Equipment Commodity Description *…" at bounding box center [785, 219] width 718 height 212
click at [900, 155] on textarea "Electrical machinery and equipment – electronic security devices (access contro…" at bounding box center [967, 154] width 354 height 59
click at [938, 138] on textarea "Electrical machinery and equipment – electronic security devices (access contro…" at bounding box center [967, 154] width 354 height 59
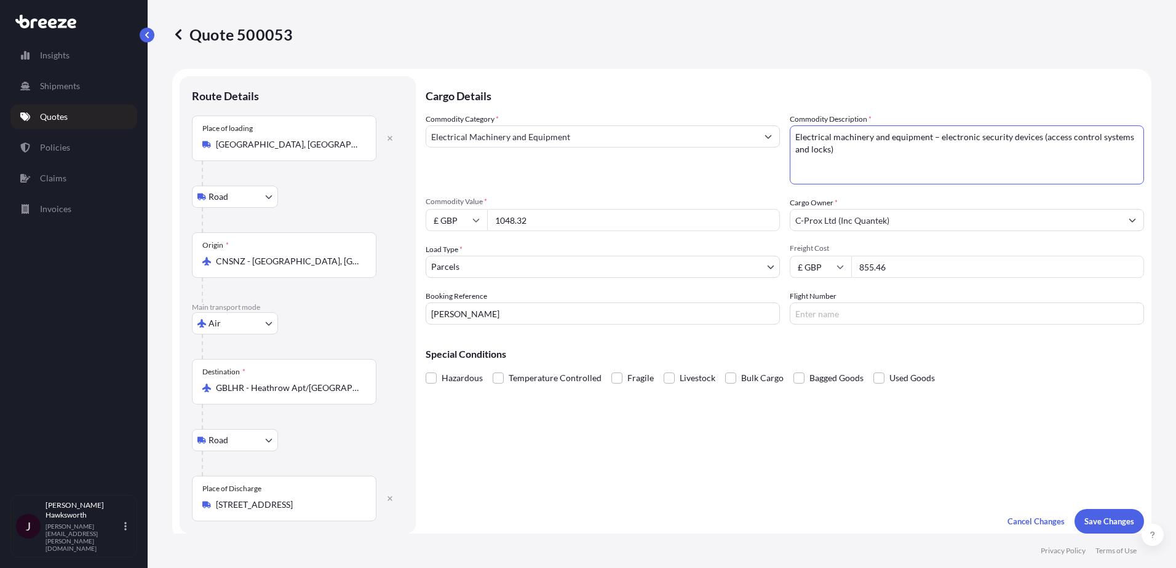
drag, startPoint x: 937, startPoint y: 136, endPoint x: 792, endPoint y: 137, distance: 145.2
click at [792, 137] on textarea "Electrical machinery and equipment – electronic security devices (access contro…" at bounding box center [967, 154] width 354 height 59
click at [812, 151] on textarea "Electrical machinery and equipment – electronic security devices (access contro…" at bounding box center [967, 154] width 354 height 59
type textarea "Electronic security devices (access control systems and locks)"
click at [969, 456] on div "Cargo Details Commodity Category * Electrical Machinery and Equipment Commodity…" at bounding box center [785, 305] width 718 height 458
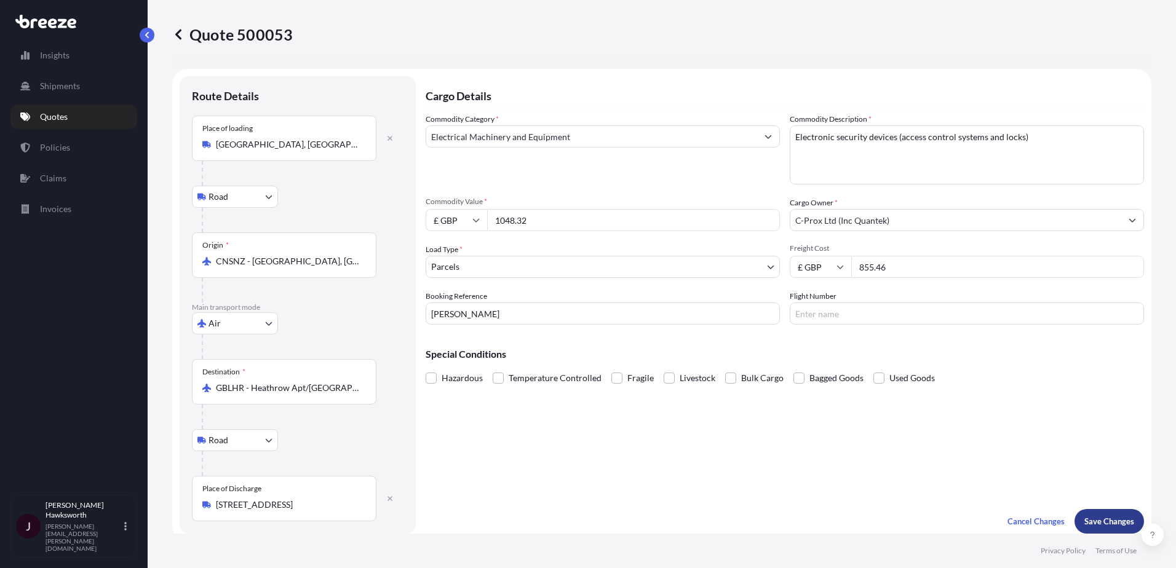
click at [1084, 519] on p "Save Changes" at bounding box center [1109, 521] width 50 height 12
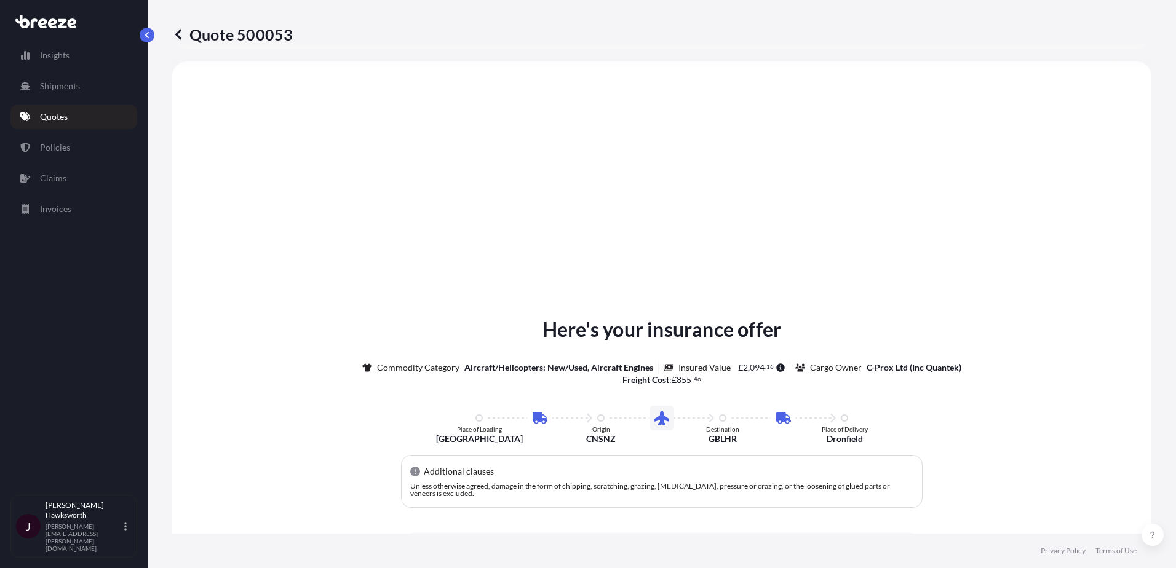
select select "Road"
select select "Air"
select select "Road"
select select "3"
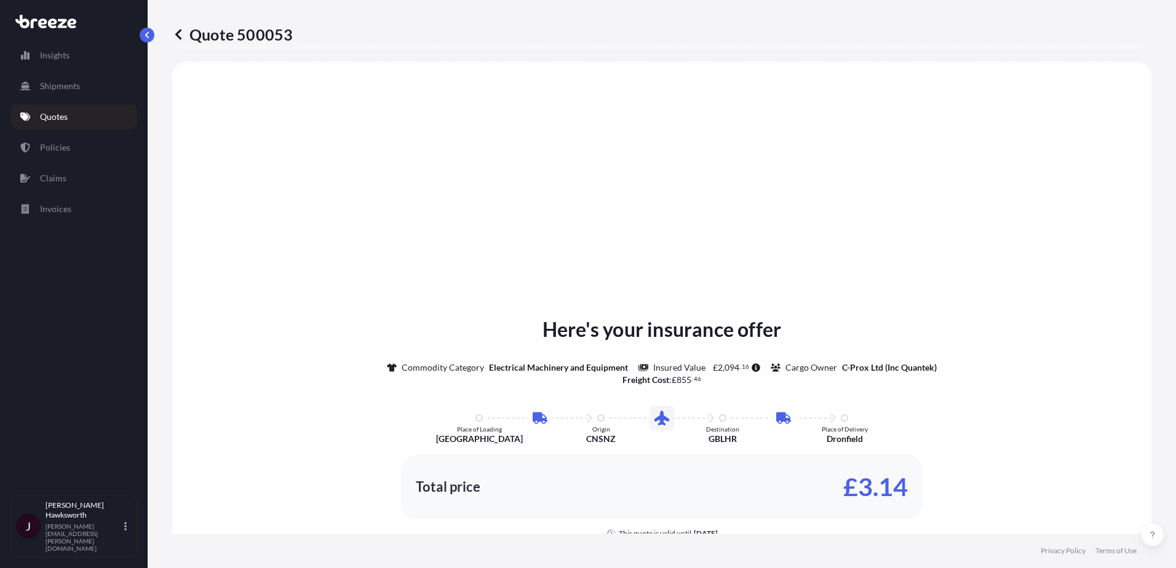
scroll to position [738, 0]
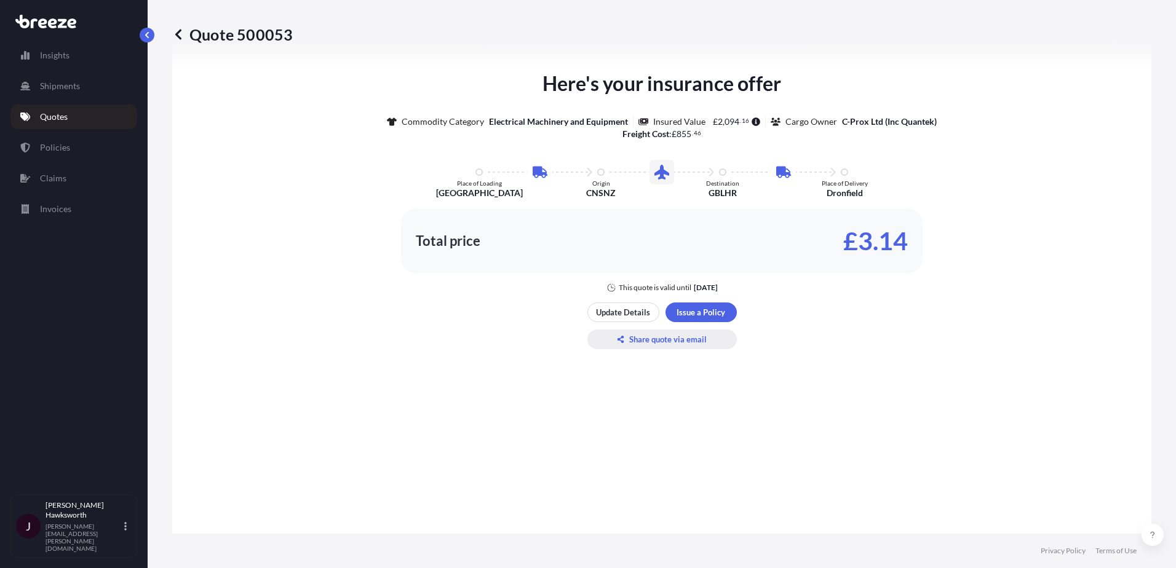
click at [647, 340] on p "Share quote via email" at bounding box center [667, 339] width 77 height 12
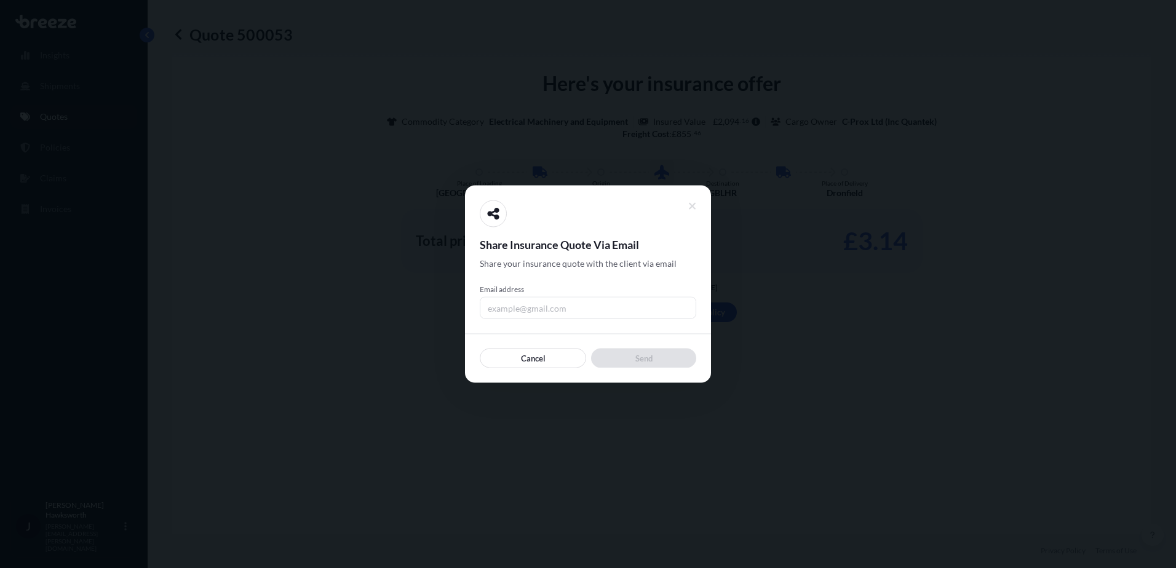
click at [612, 310] on input "Email address" at bounding box center [588, 308] width 217 height 22
type input "[EMAIL_ADDRESS][DOMAIN_NAME]"
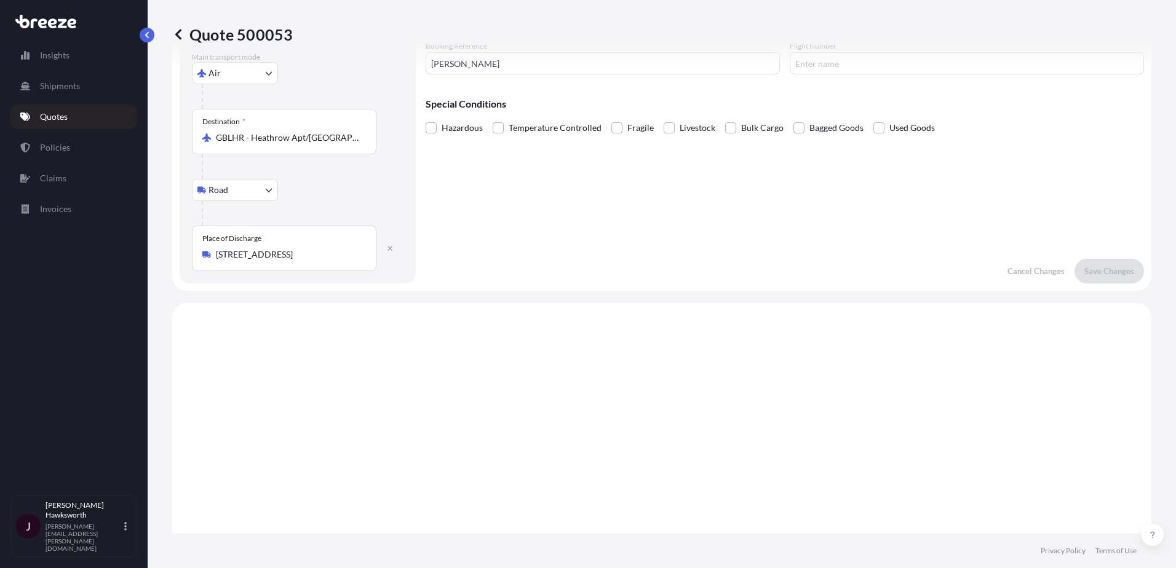
scroll to position [0, 0]
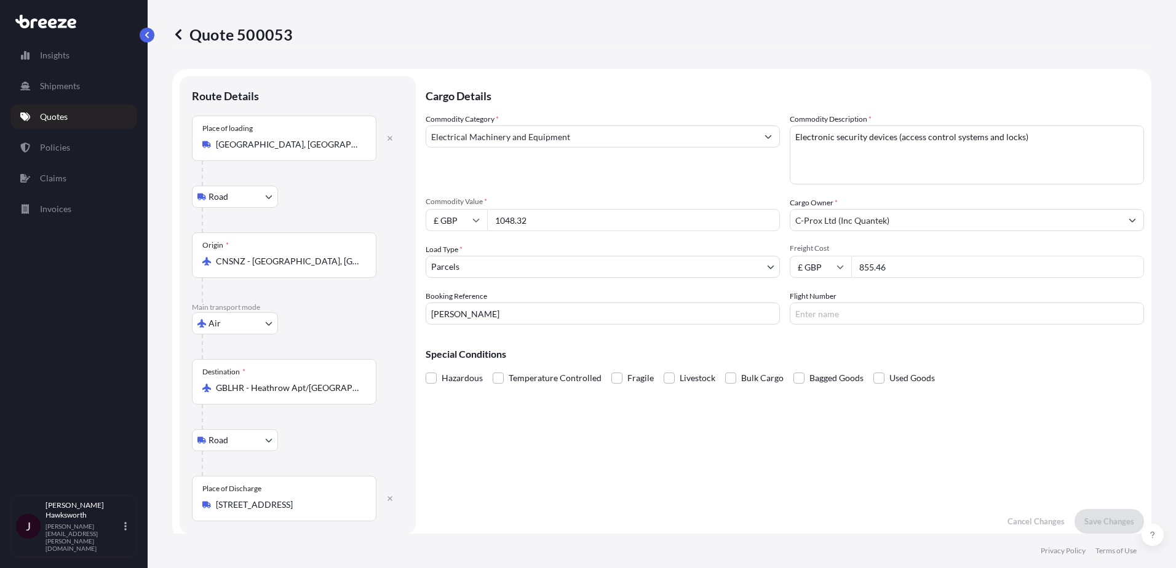
click at [237, 190] on body "Insights Shipments Quotes Policies Claims Invoices J [PERSON_NAME] [PERSON_NAME…" at bounding box center [588, 284] width 1176 height 568
drag, startPoint x: 349, startPoint y: 270, endPoint x: 194, endPoint y: 258, distance: 155.4
click at [194, 258] on div "Origin * CNSNZ - [GEOGRAPHIC_DATA], [GEOGRAPHIC_DATA]" at bounding box center [284, 255] width 185 height 46
click at [232, 328] on body "Insights Shipments Quotes Policies Claims Invoices J [PERSON_NAME] [PERSON_NAME…" at bounding box center [588, 284] width 1176 height 568
click at [231, 360] on div "Sea" at bounding box center [235, 355] width 76 height 22
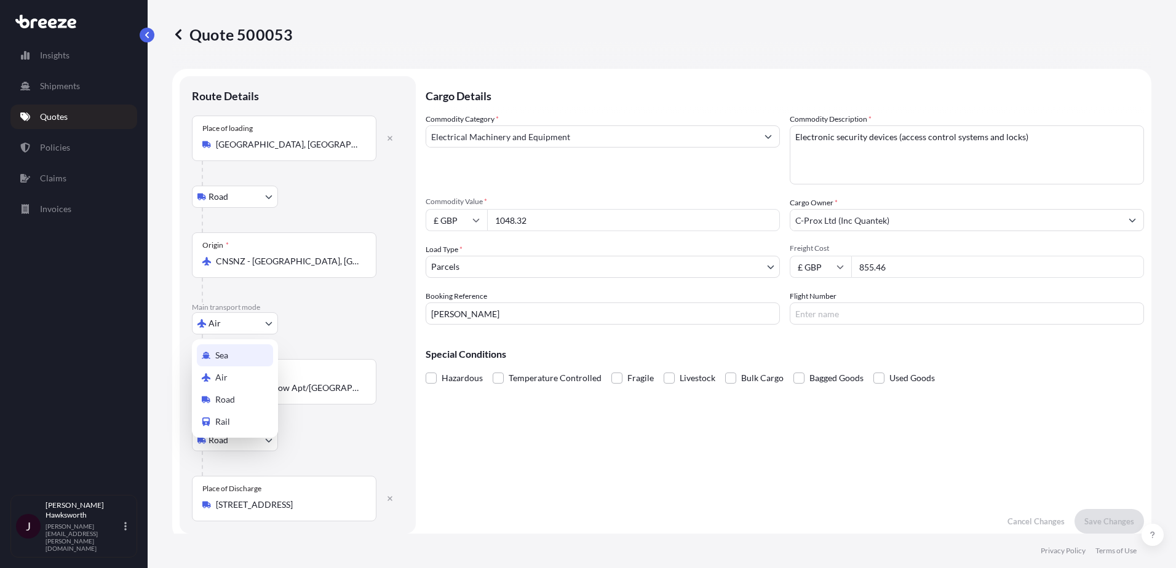
select select "Sea"
select select "1"
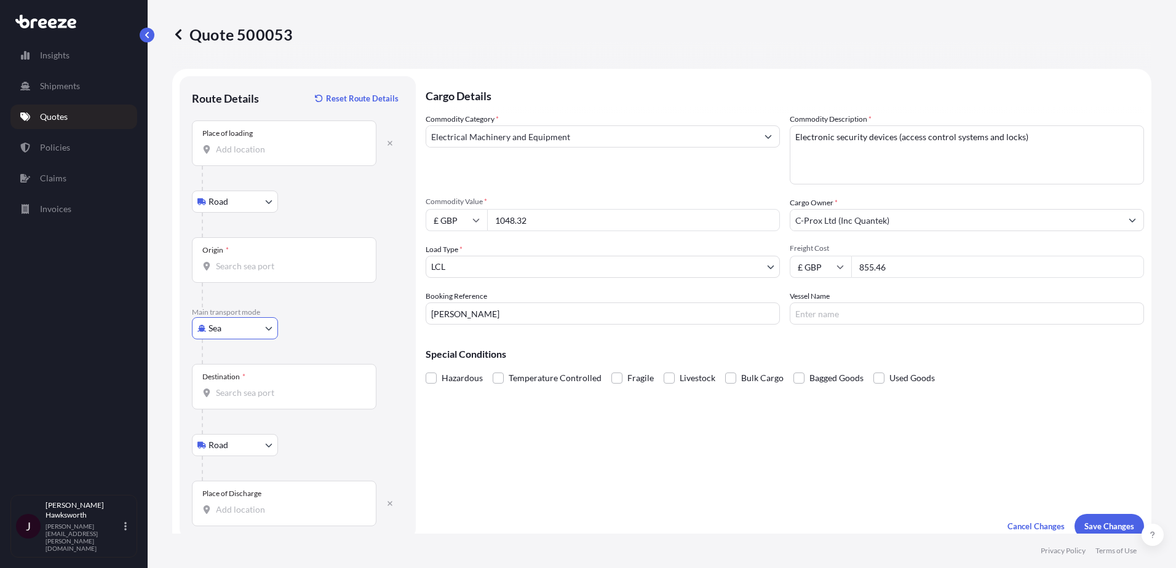
click at [290, 273] on div "Origin *" at bounding box center [284, 260] width 185 height 46
click at [290, 272] on input "Origin *" at bounding box center [288, 266] width 145 height 12
drag, startPoint x: 337, startPoint y: 268, endPoint x: 202, endPoint y: 263, distance: 134.8
click at [202, 263] on div at bounding box center [284, 266] width 164 height 12
click at [216, 263] on input "Origin *" at bounding box center [288, 266] width 145 height 12
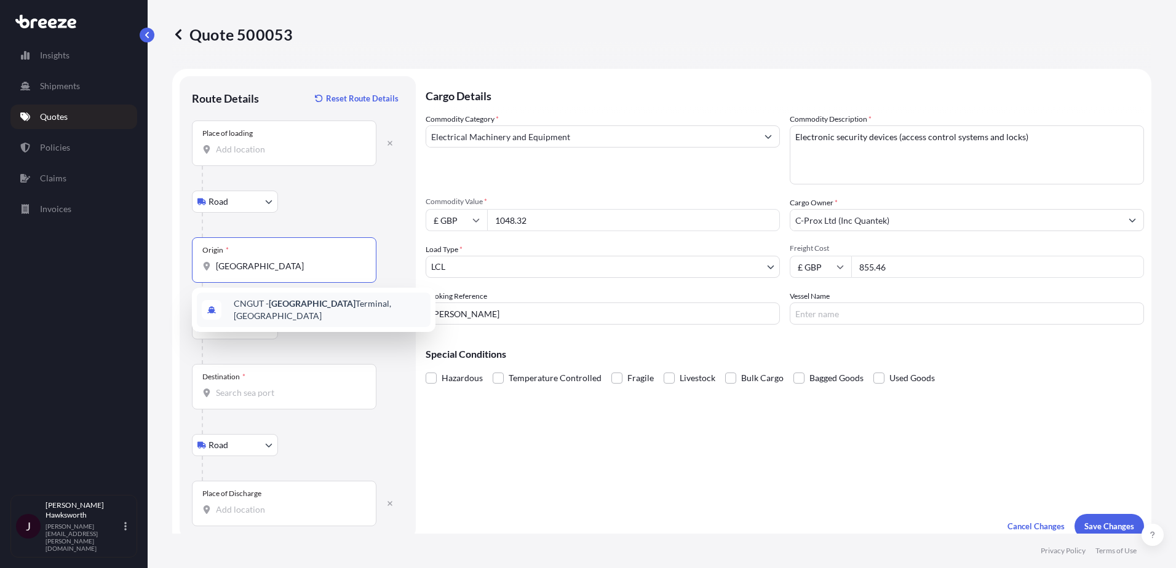
click at [349, 297] on div "CNGUT - [GEOGRAPHIC_DATA], [GEOGRAPHIC_DATA]" at bounding box center [314, 310] width 234 height 34
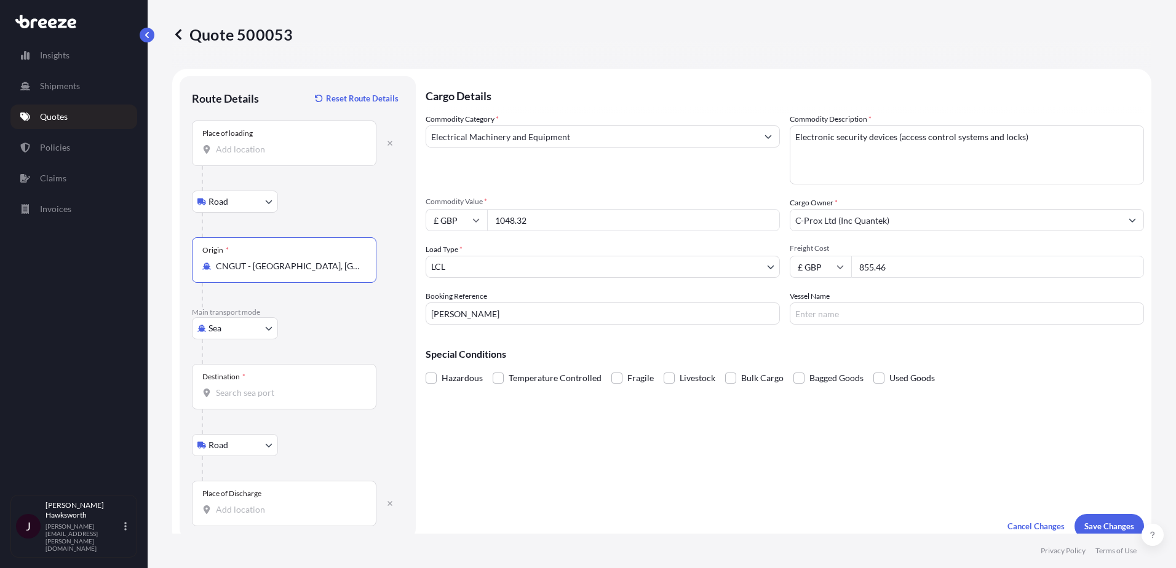
type input "CNGUT - [GEOGRAPHIC_DATA], [GEOGRAPHIC_DATA]"
click at [253, 394] on input "Destination *" at bounding box center [288, 393] width 145 height 12
click at [242, 395] on input "Destination * Please select a destination" at bounding box center [288, 393] width 145 height 12
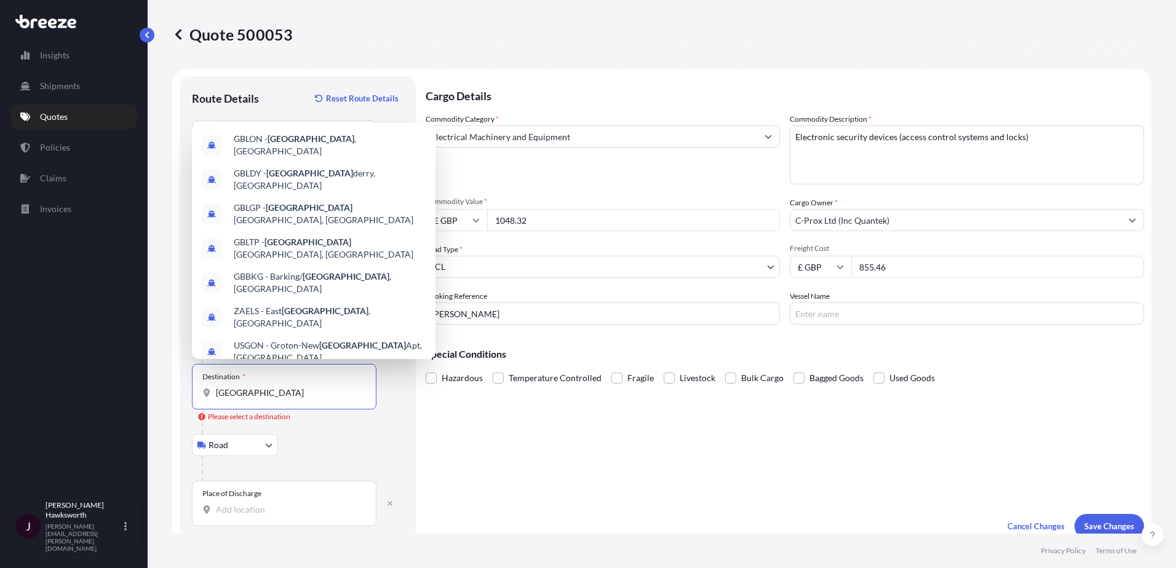
scroll to position [62, 0]
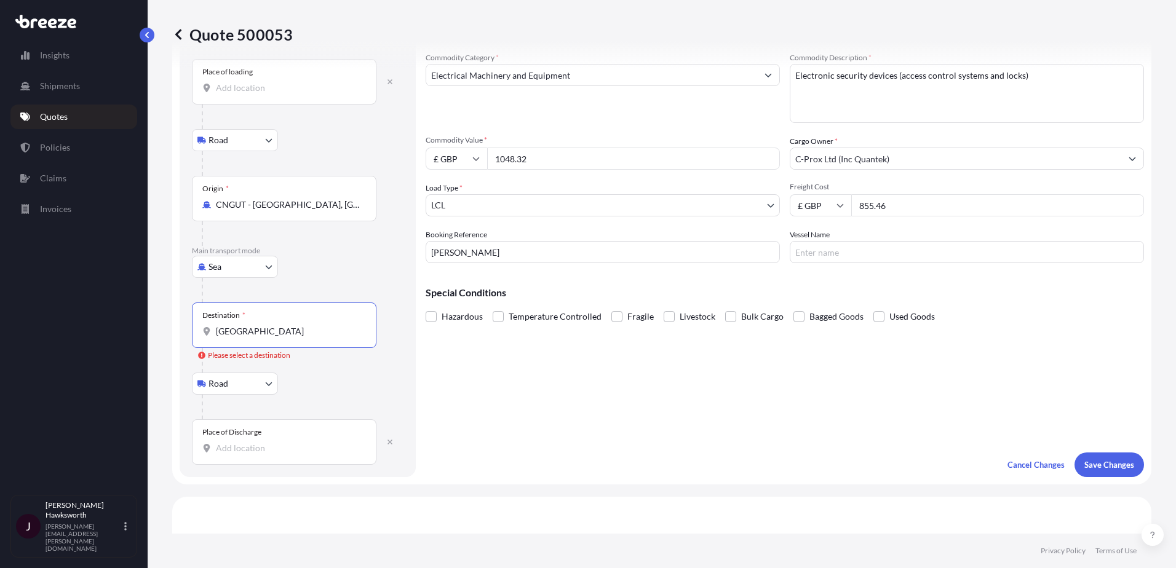
click at [272, 328] on input "[GEOGRAPHIC_DATA]" at bounding box center [288, 331] width 145 height 12
click at [276, 339] on div "Destination * [GEOGRAPHIC_DATA]" at bounding box center [284, 326] width 185 height 46
click at [276, 338] on input "[GEOGRAPHIC_DATA]" at bounding box center [288, 331] width 145 height 12
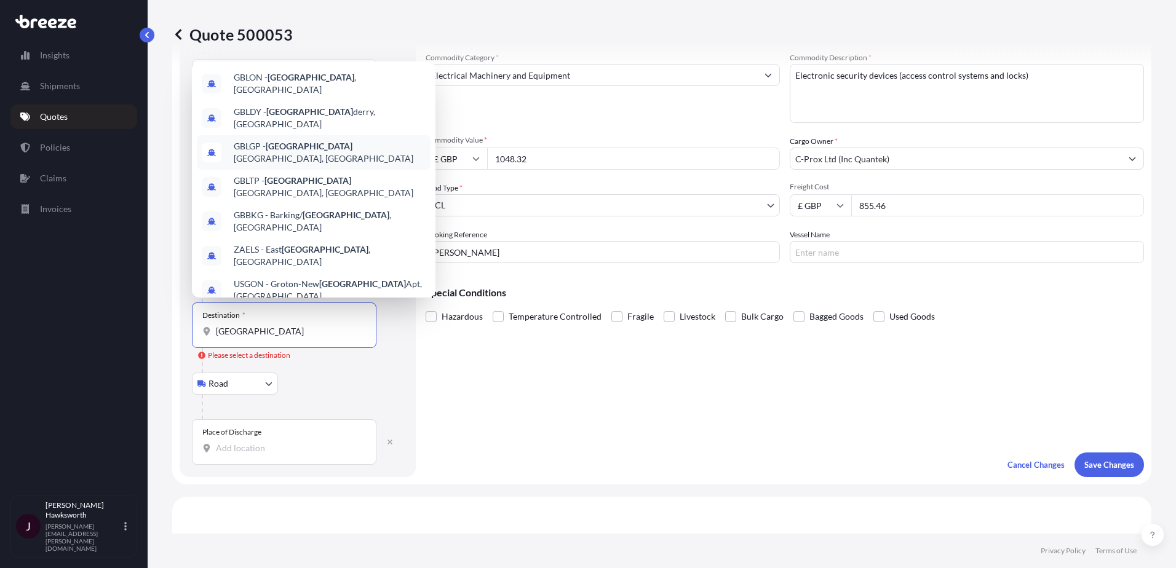
click at [296, 140] on span "GBLGP - [GEOGRAPHIC_DATA], [GEOGRAPHIC_DATA]" at bounding box center [330, 152] width 192 height 25
type input "GBLGP - [GEOGRAPHIC_DATA], [GEOGRAPHIC_DATA]"
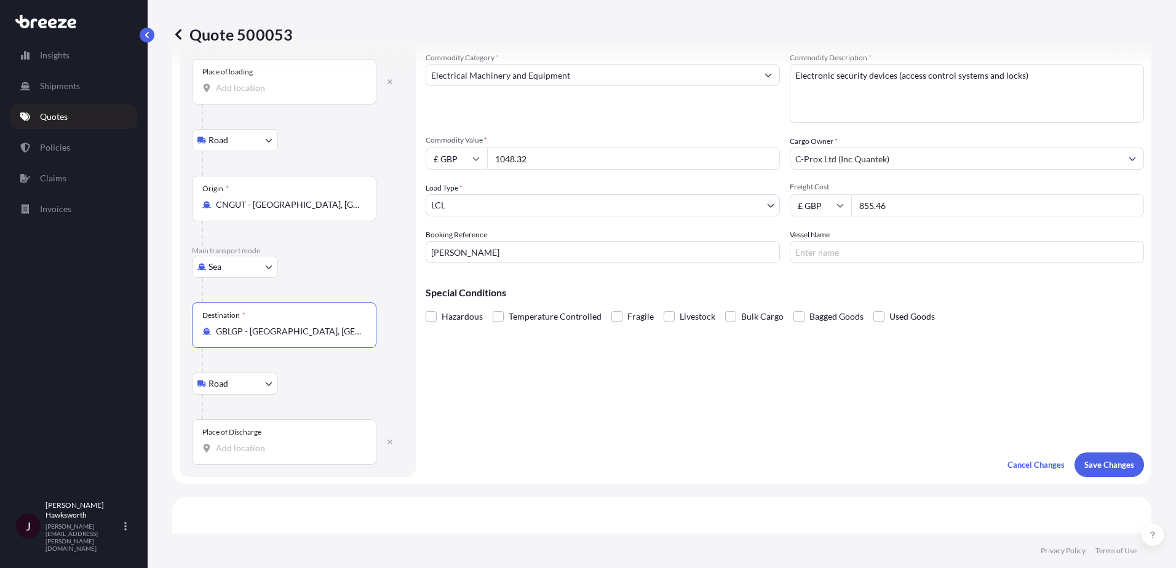
click at [279, 440] on div "Place of Discharge" at bounding box center [284, 442] width 185 height 46
click at [279, 442] on input "Place of Discharge" at bounding box center [288, 448] width 145 height 12
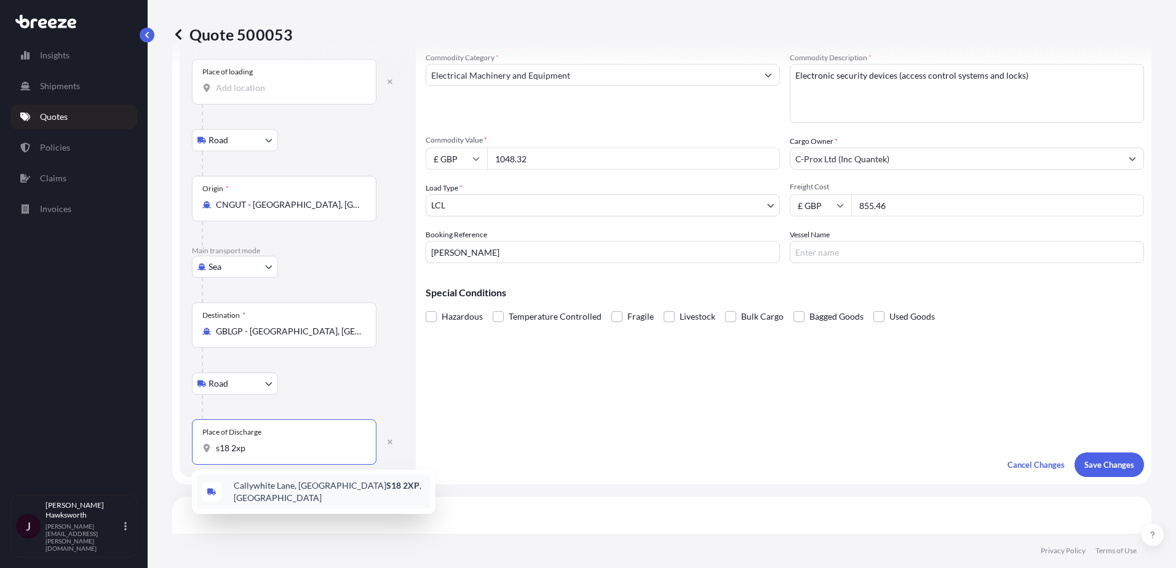
click at [298, 483] on div "[STREET_ADDRESS]" at bounding box center [314, 492] width 234 height 34
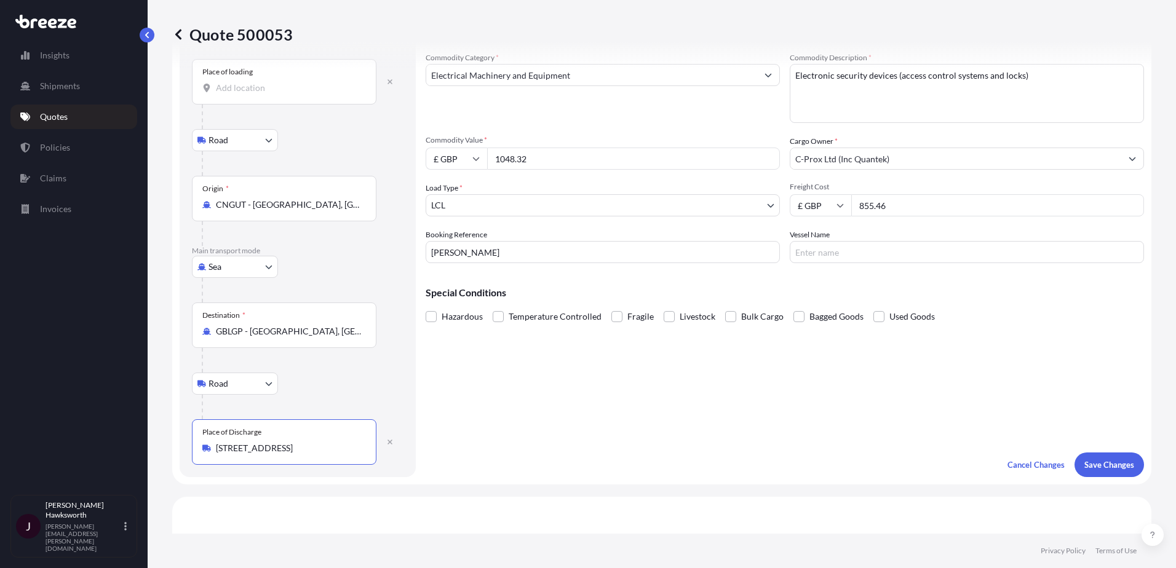
type input "[STREET_ADDRESS]"
click at [842, 196] on div "£ GBP 855.46" at bounding box center [967, 205] width 354 height 22
type input "560.97"
click at [1108, 471] on button "Save Changes" at bounding box center [1110, 465] width 70 height 25
click at [330, 89] on input "Place of loading Please select a place of loading" at bounding box center [288, 88] width 145 height 12
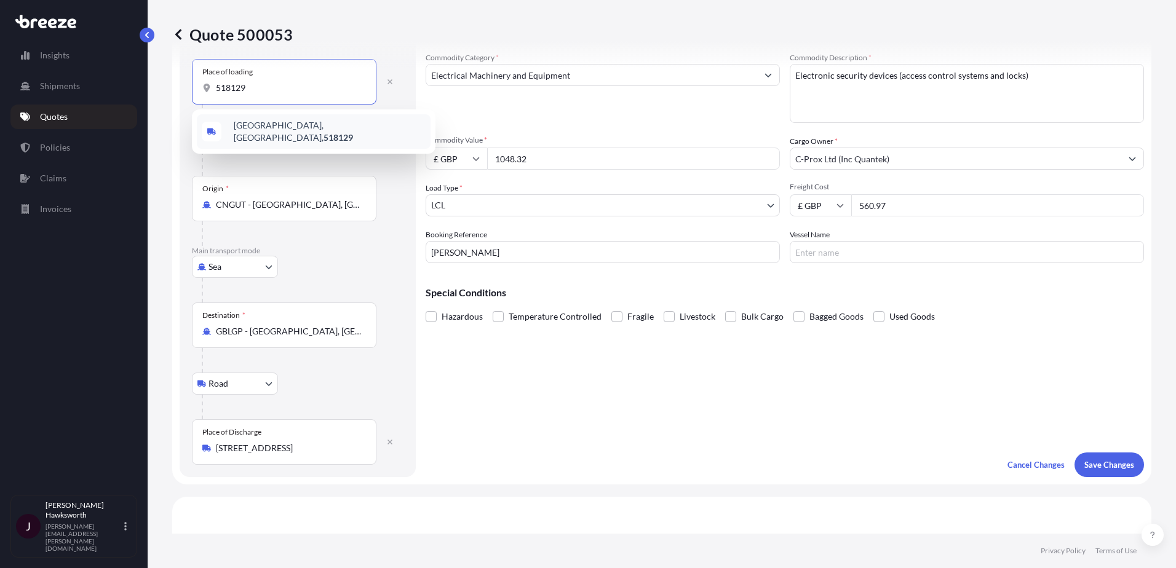
click at [331, 124] on div "[GEOGRAPHIC_DATA], [GEOGRAPHIC_DATA], 518129" at bounding box center [314, 131] width 234 height 34
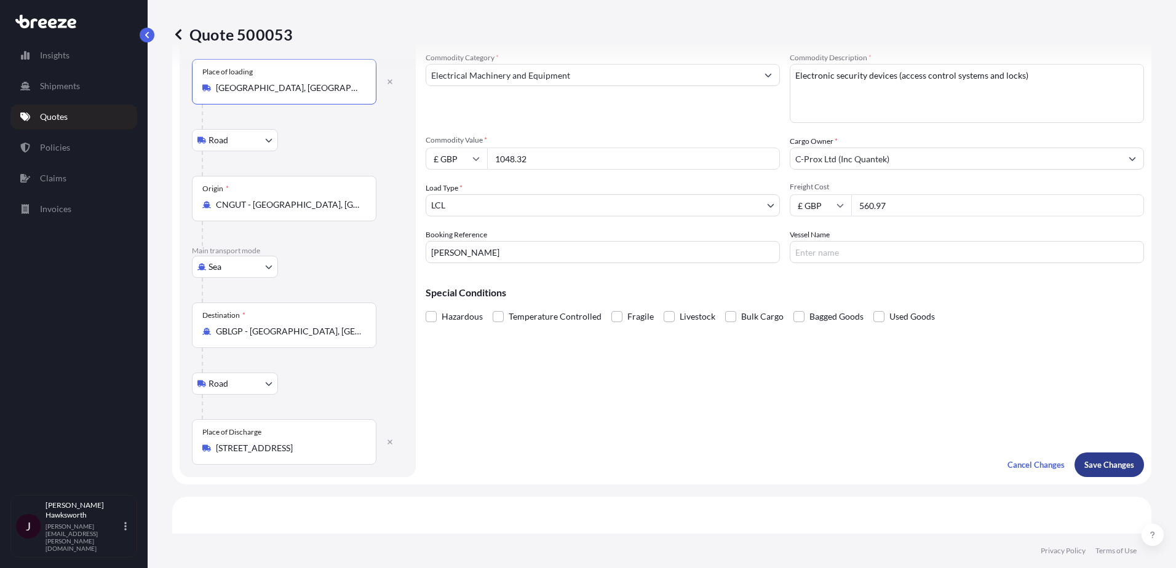
type input "[GEOGRAPHIC_DATA], [GEOGRAPHIC_DATA], 518129"
click at [1091, 463] on p "Save Changes" at bounding box center [1109, 465] width 50 height 12
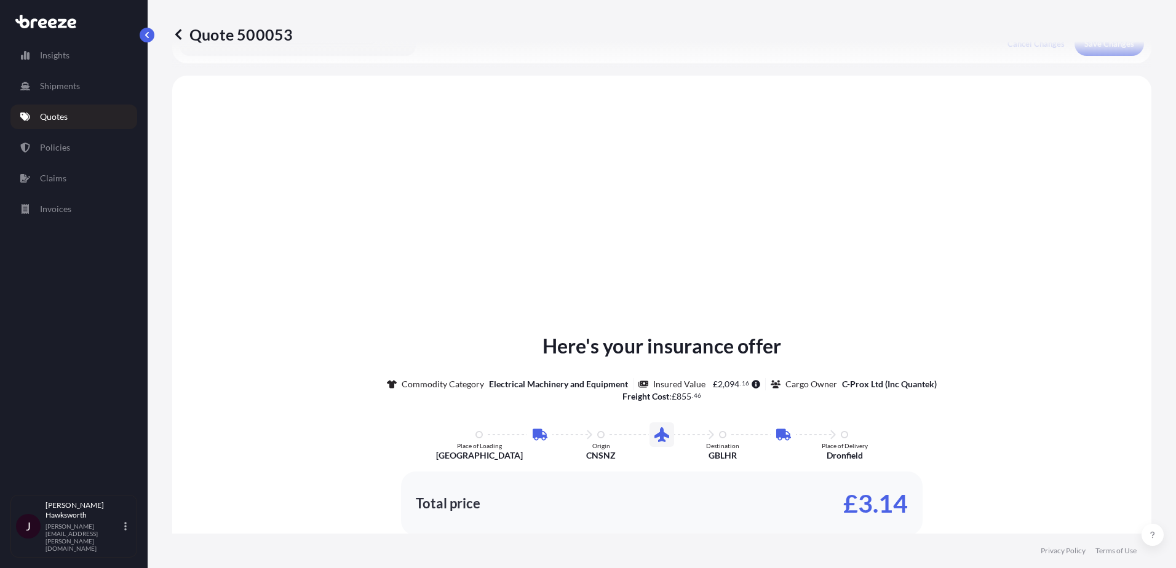
scroll to position [497, 0]
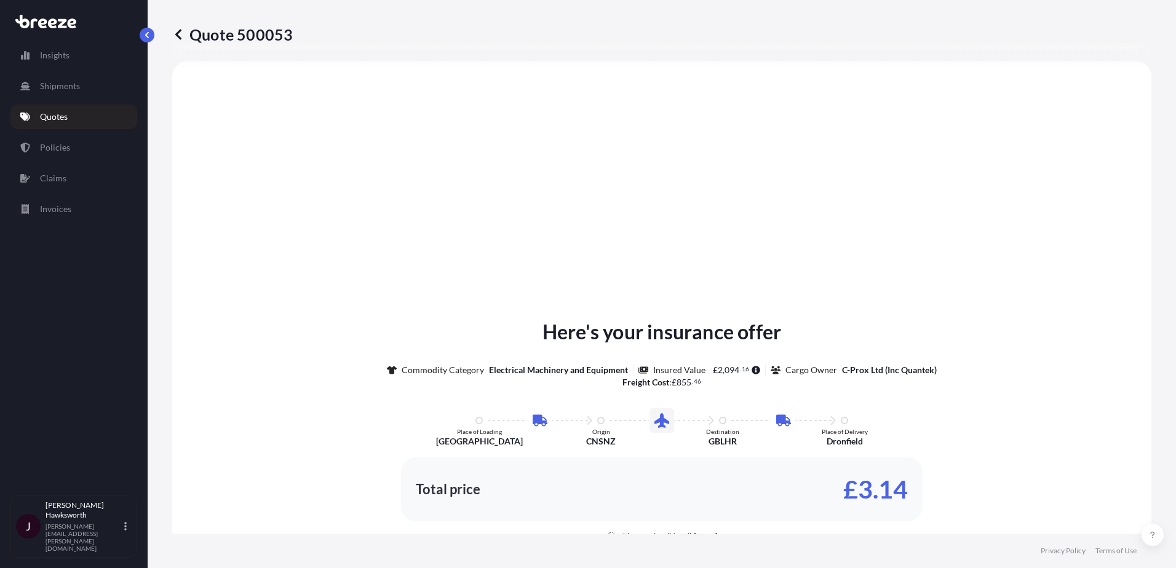
select select "Road"
select select "Sea"
select select "Road"
select select "1"
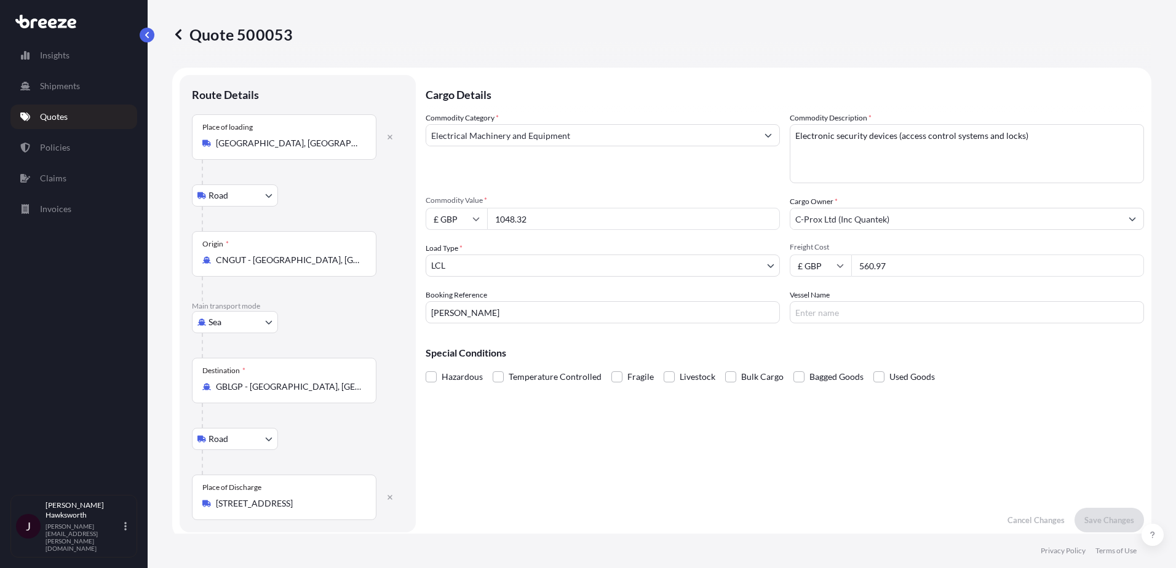
scroll to position [0, 0]
click at [465, 223] on input "£ GBP" at bounding box center [457, 220] width 62 height 22
click at [459, 301] on div "$ USD" at bounding box center [457, 305] width 52 height 23
type input "$ USD"
click at [1099, 518] on p "Save Changes" at bounding box center [1109, 521] width 50 height 12
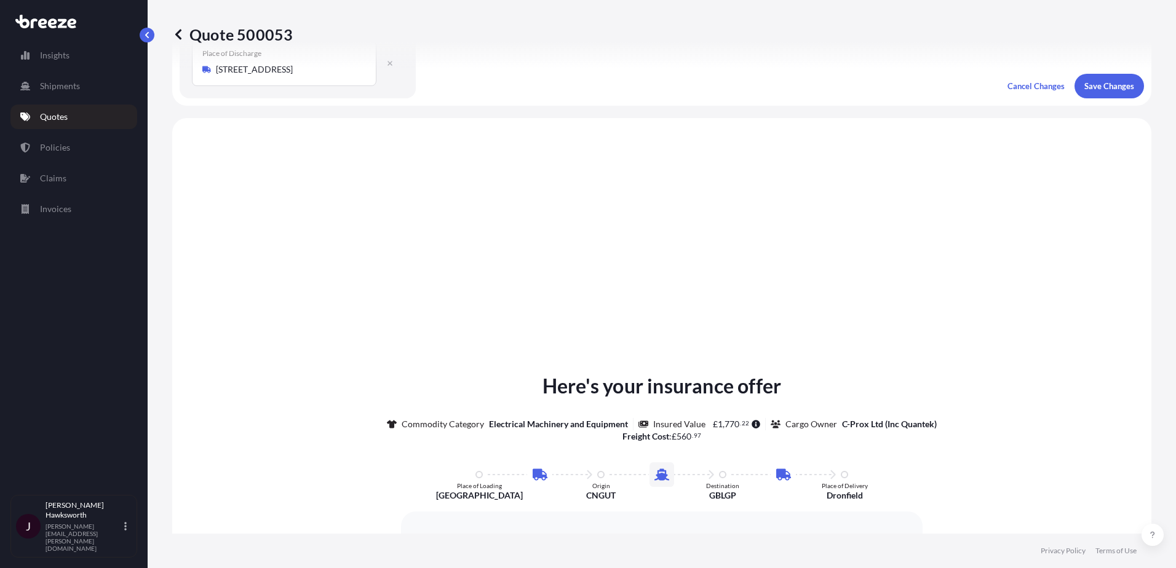
scroll to position [492, 0]
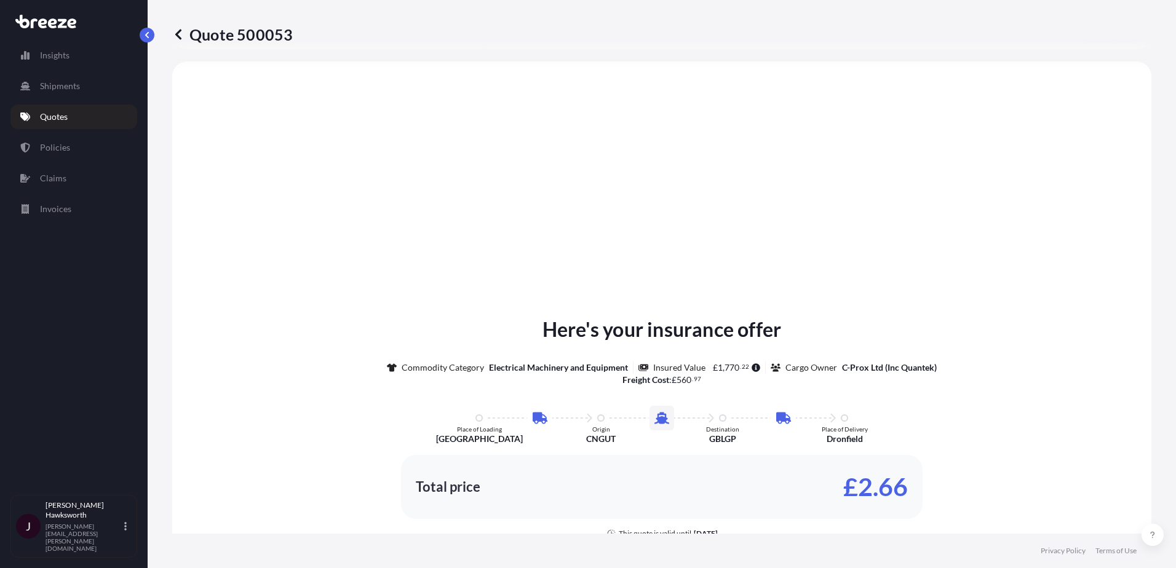
select select "Road"
select select "Sea"
select select "Road"
select select "1"
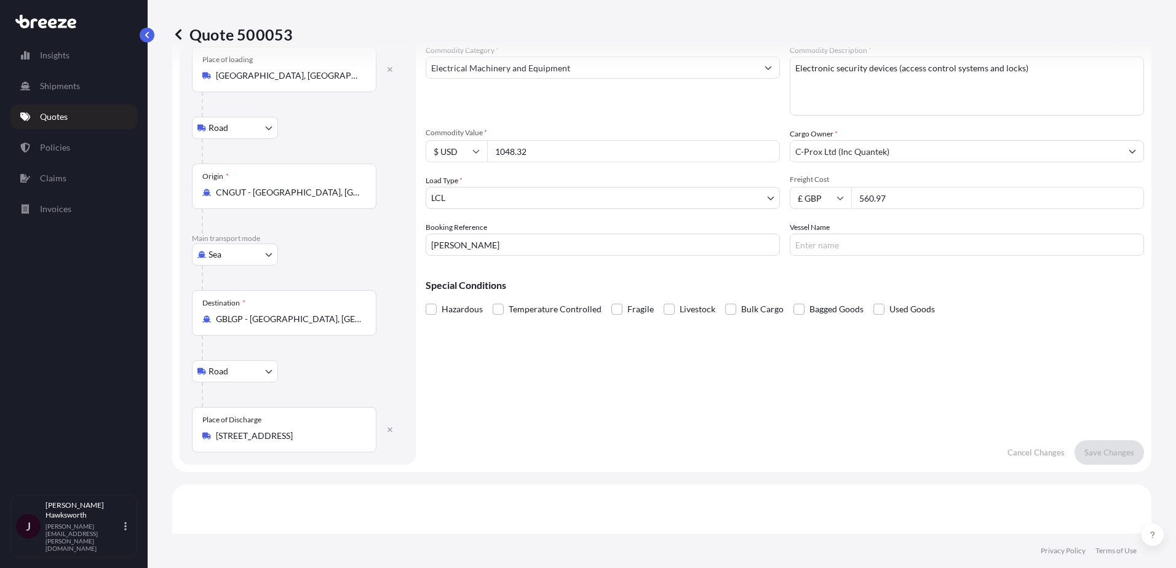
scroll to position [0, 0]
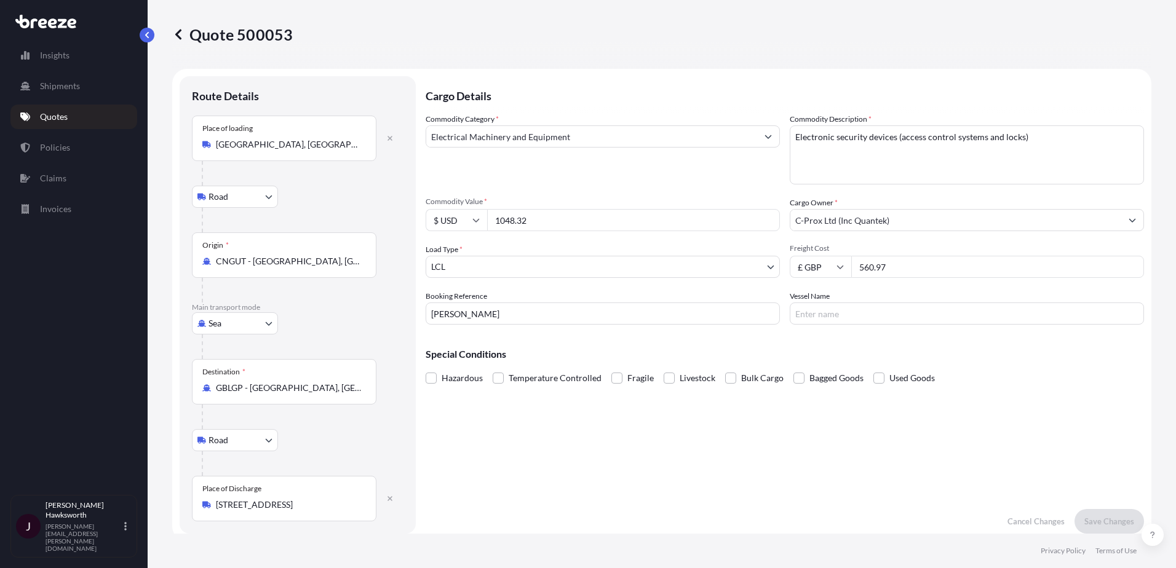
click at [468, 223] on input "$ USD" at bounding box center [457, 220] width 62 height 22
click at [464, 277] on div "£ GBP" at bounding box center [457, 279] width 52 height 23
type input "£ GBP"
click at [463, 182] on div "Commodity Category * Electrical Machinery and Equipment" at bounding box center [603, 148] width 354 height 71
click at [486, 183] on div "Commodity Category * Electrical Machinery and Equipment" at bounding box center [603, 148] width 354 height 71
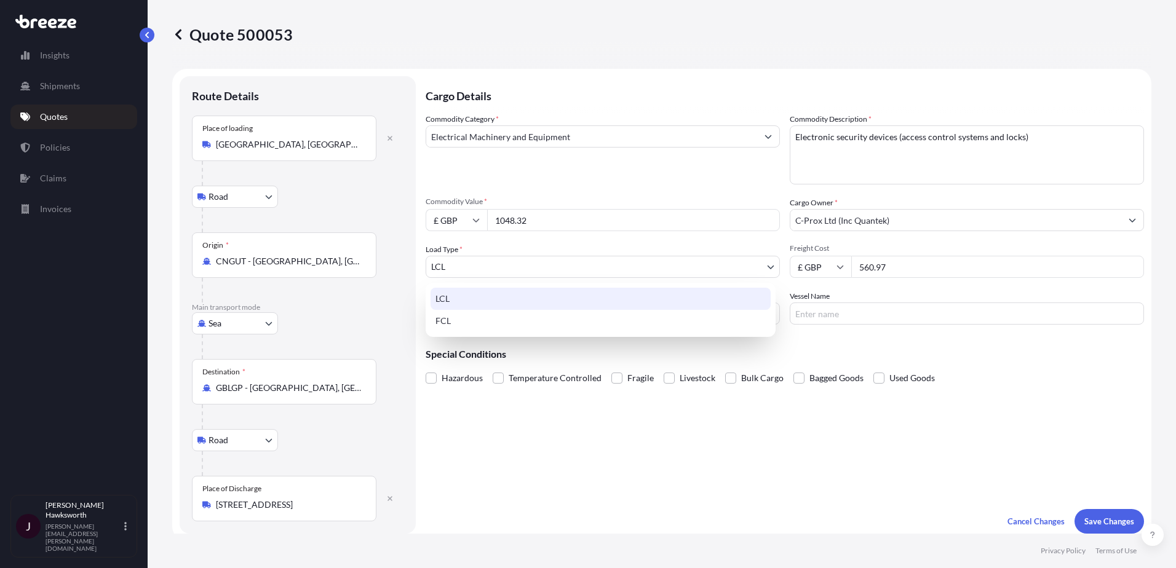
click at [701, 261] on body "Insights Shipments Quotes Policies Claims Invoices J [PERSON_NAME] [PERSON_NAME…" at bounding box center [588, 284] width 1176 height 568
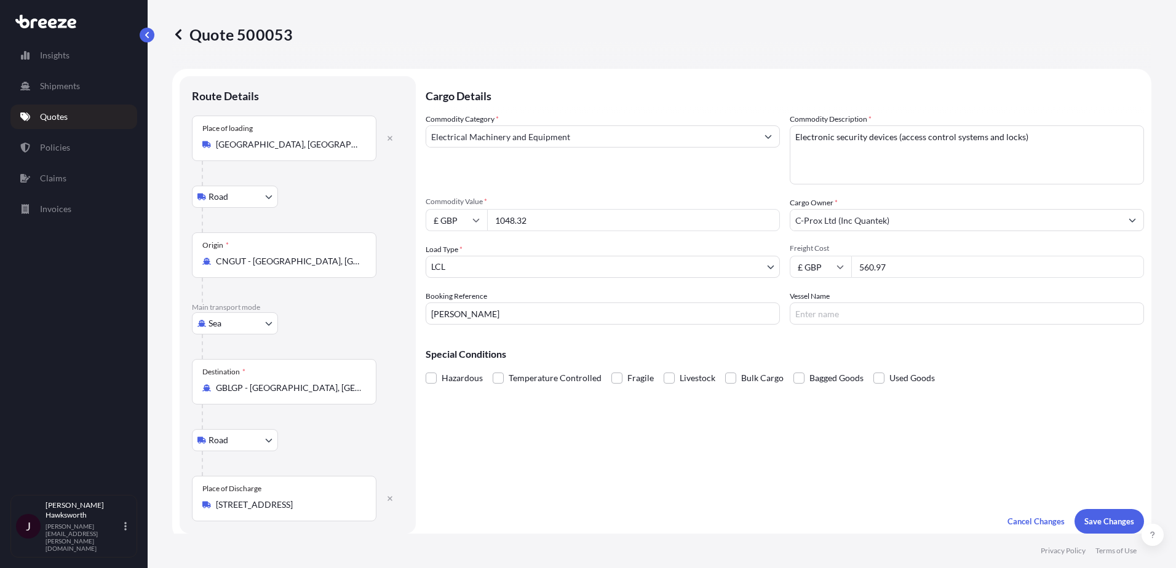
click at [451, 178] on div "Commodity Category * Electrical Machinery and Equipment" at bounding box center [603, 148] width 354 height 71
click at [677, 193] on div "Commodity Category * Electrical Machinery and Equipment Commodity Description *…" at bounding box center [785, 219] width 718 height 212
click at [307, 307] on p "Main transport mode" at bounding box center [298, 308] width 212 height 10
click at [352, 207] on div "Road Road Rail" at bounding box center [298, 197] width 212 height 22
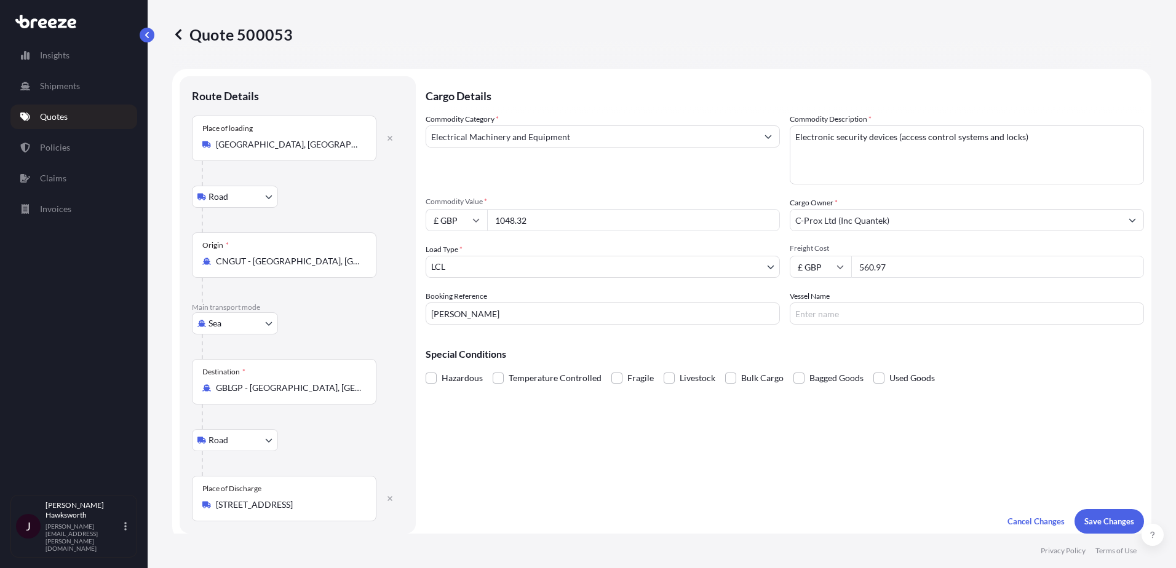
click at [756, 439] on div "Cargo Details Commodity Category * Electrical Machinery and Equipment Commodity…" at bounding box center [785, 305] width 718 height 458
